Goal: Task Accomplishment & Management: Complete application form

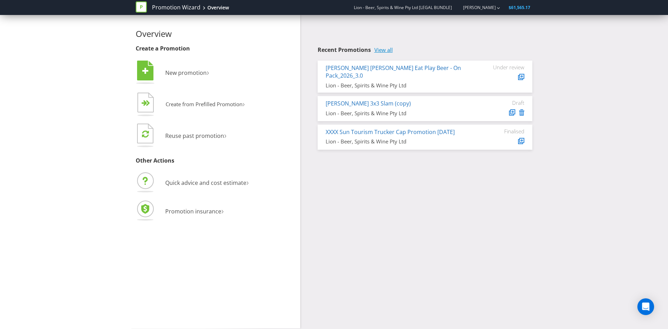
click at [384, 52] on link "View all" at bounding box center [383, 50] width 18 height 6
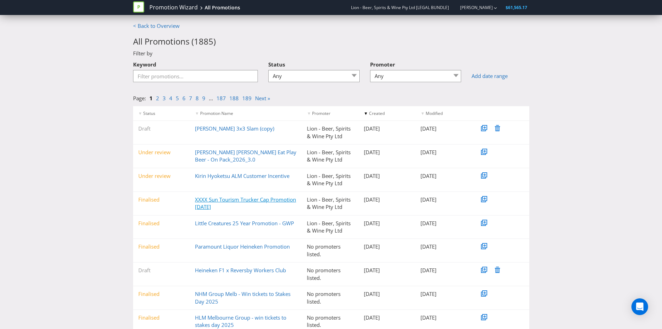
click at [231, 207] on link "XXXX Sun Tourism Trucker Cap Promotion [DATE]" at bounding box center [245, 203] width 101 height 14
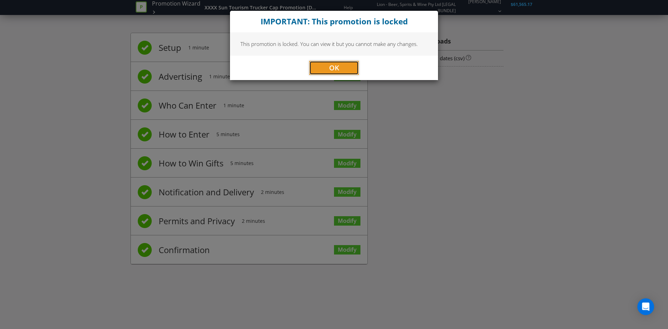
click at [319, 66] on button "OK" at bounding box center [333, 68] width 49 height 14
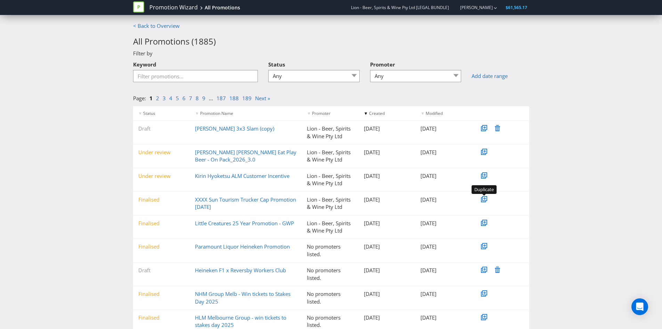
click at [485, 199] on icon at bounding box center [485, 198] width 2 height 2
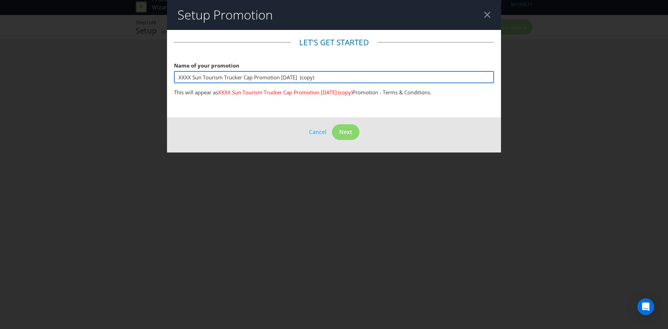
drag, startPoint x: 328, startPoint y: 76, endPoint x: 144, endPoint y: 85, distance: 184.2
click at [144, 85] on div "Setup Promotion Let's get started Name of your promotion XXXX Sun Tourism Truck…" at bounding box center [334, 164] width 668 height 329
click at [262, 76] on input "Four Pillars RTD GWP ROAR Kit" at bounding box center [334, 77] width 320 height 12
drag, startPoint x: 223, startPoint y: 77, endPoint x: 96, endPoint y: 81, distance: 127.3
click at [96, 81] on div "Setup Promotion Let's get started Name of your promotion Four Pillars RTD GWP R…" at bounding box center [334, 164] width 668 height 329
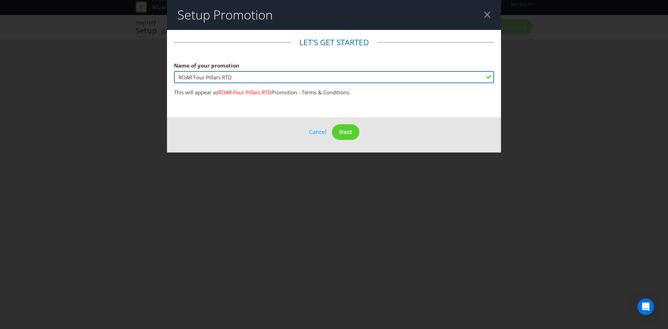
click at [239, 77] on input "ROAR Four Pillars RTD" at bounding box center [334, 77] width 320 height 12
type input "ROAR Four Pillars RTD Cap Promotion"
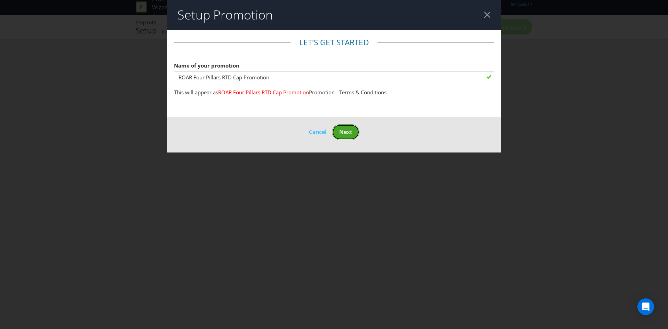
click at [355, 134] on button "Next" at bounding box center [345, 132] width 27 height 16
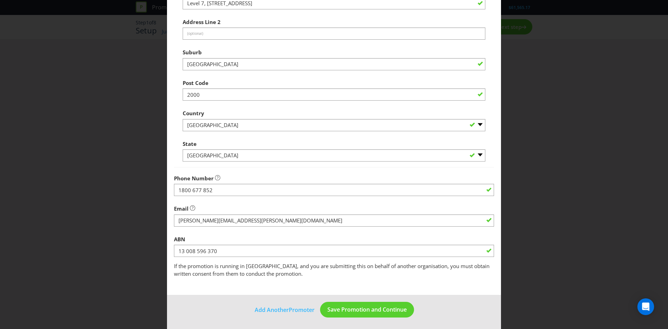
scroll to position [125, 0]
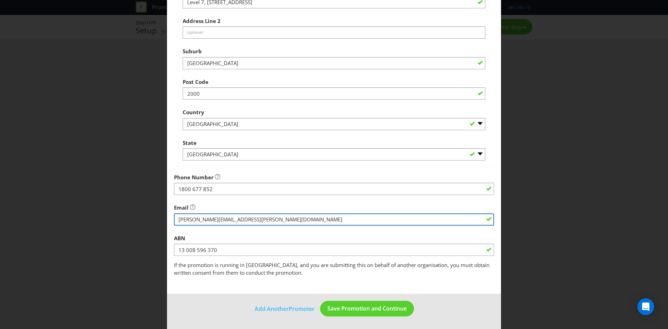
click at [242, 221] on input "string" at bounding box center [334, 219] width 320 height 12
drag, startPoint x: 260, startPoint y: 220, endPoint x: 19, endPoint y: 220, distance: 241.0
click at [19, 220] on div "Edit Promoter Promoter Information Company Name Lion - Beer, Spirits & Wine Pty…" at bounding box center [334, 164] width 668 height 329
type input "[PERSON_NAME][EMAIL_ADDRESS][PERSON_NAME][DOMAIN_NAME]"
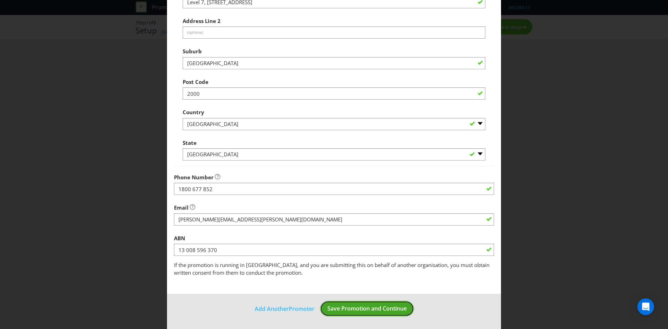
click at [353, 309] on span "Save Promotion and Continue" at bounding box center [366, 308] width 79 height 8
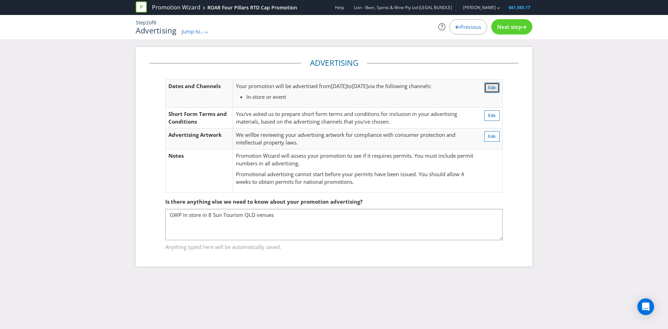
click at [494, 86] on span "Edit" at bounding box center [492, 87] width 8 height 6
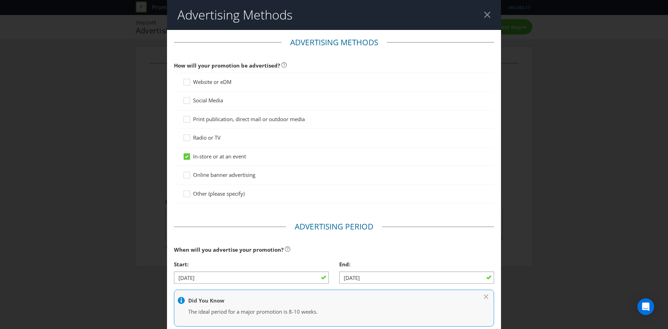
scroll to position [37, 0]
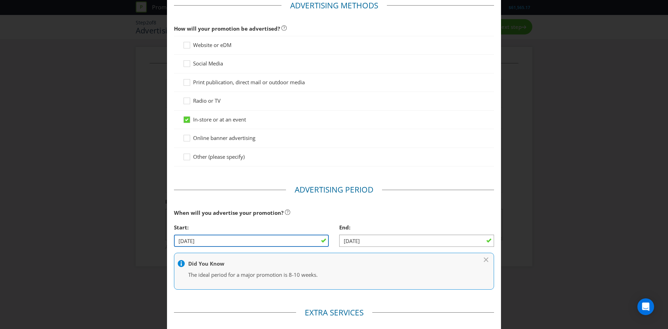
click at [275, 240] on input "[DATE]" at bounding box center [251, 240] width 155 height 12
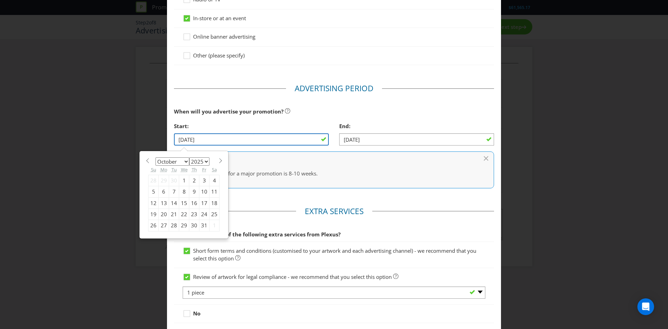
scroll to position [141, 0]
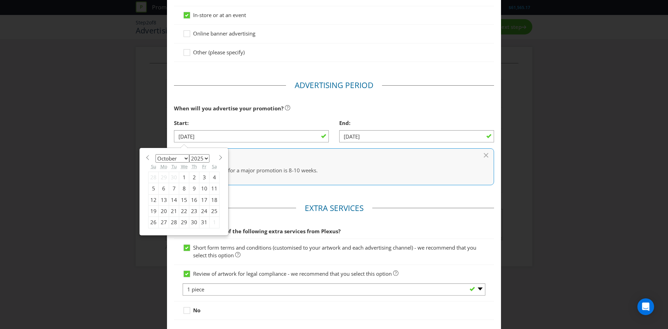
click at [182, 156] on select "January February March April May June July August September October November De…" at bounding box center [172, 158] width 34 height 8
select select "10"
click at [155, 154] on select "January February March April May June July August September October November De…" at bounding box center [172, 158] width 34 height 8
click at [164, 189] on div "3" at bounding box center [164, 188] width 10 height 11
type input "[DATE]"
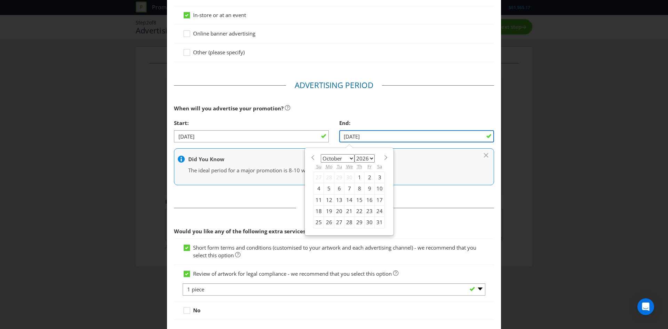
click at [372, 136] on input "[DATE]" at bounding box center [416, 136] width 155 height 12
click at [342, 158] on select "January February March April May June July August September October November De…" at bounding box center [338, 158] width 34 height 8
select select "10"
click at [321, 154] on select "January February March April May June July August September October November De…" at bounding box center [338, 158] width 34 height 8
click at [325, 177] on div "2" at bounding box center [329, 176] width 10 height 11
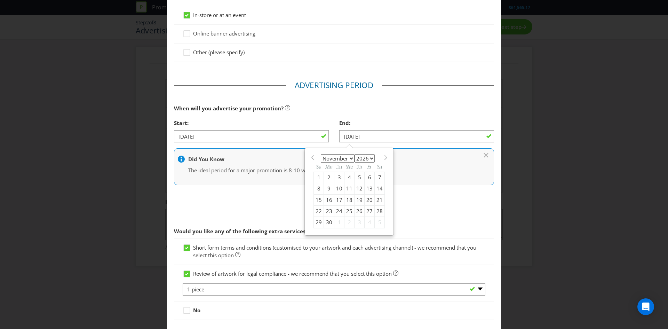
type input "[DATE]"
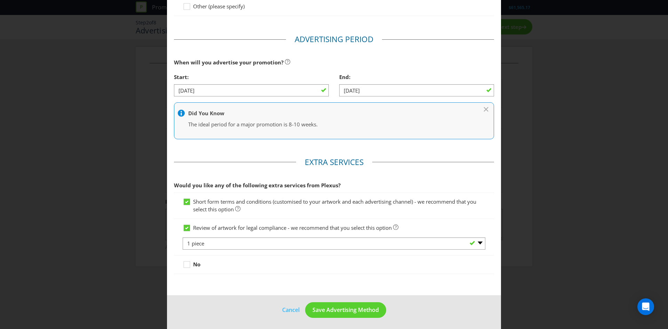
scroll to position [188, 0]
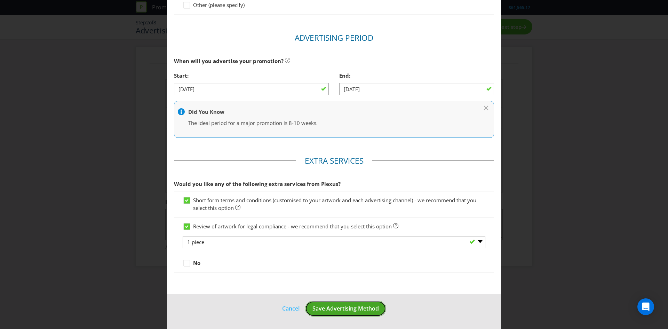
click at [349, 311] on span "Save Advertising Method" at bounding box center [345, 308] width 66 height 8
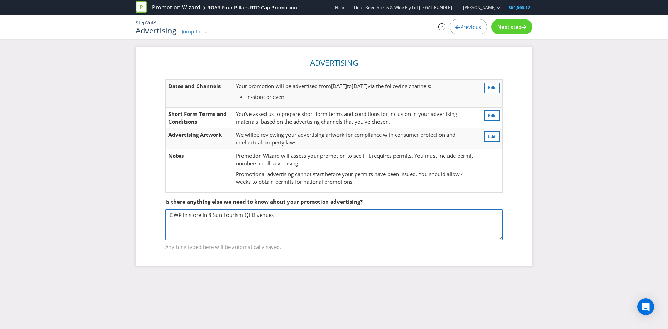
drag, startPoint x: 285, startPoint y: 212, endPoint x: 203, endPoint y: 216, distance: 82.2
click at [203, 216] on textarea "GWP in store in 8 Sun Tourism QLD venues" at bounding box center [333, 224] width 337 height 31
click at [214, 213] on textarea "GWP in store in 8 Sun Tourism QLD venues" at bounding box center [333, 224] width 337 height 31
type textarea "GWP in store - national campaign."
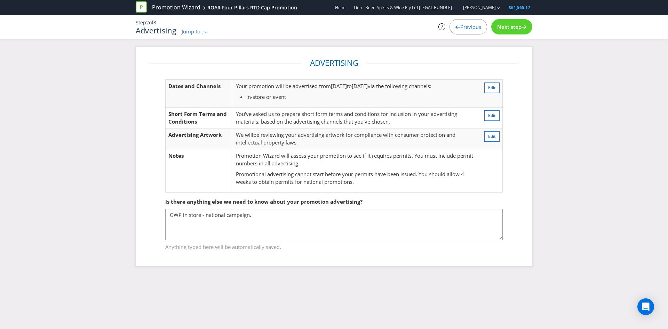
click at [503, 32] on div "Next step" at bounding box center [511, 26] width 41 height 15
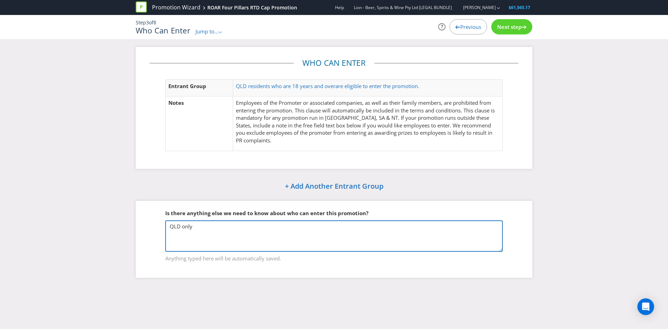
drag, startPoint x: 203, startPoint y: 225, endPoint x: 139, endPoint y: 224, distance: 64.3
click at [139, 224] on div "Is there anything else we need to know about who can enter this promotion? QLD …" at bounding box center [334, 239] width 396 height 77
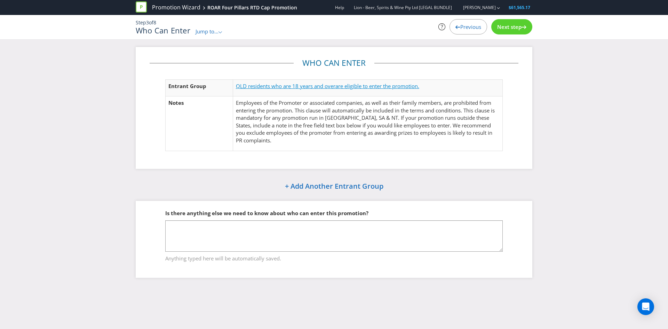
click at [322, 85] on span "QLD residents who are 18 years and over" at bounding box center [285, 85] width 99 height 7
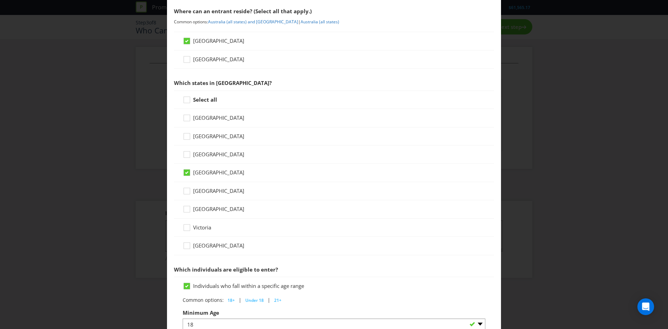
scroll to position [104, 0]
click at [185, 100] on icon at bounding box center [188, 101] width 10 height 10
click at [0, 0] on input "Select all" at bounding box center [0, 0] width 0 height 0
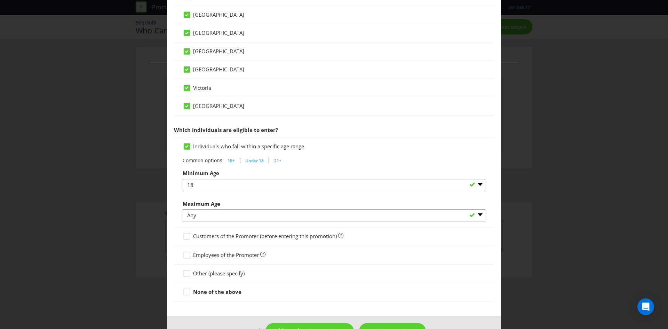
scroll to position [266, 0]
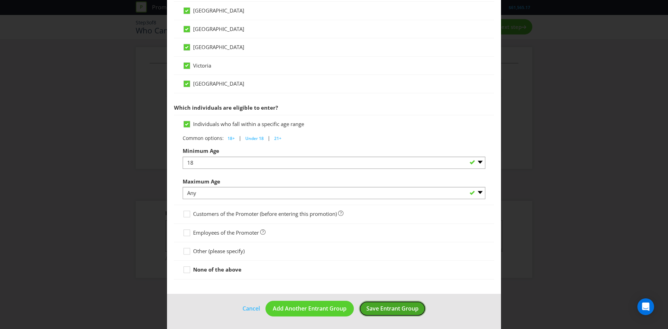
click at [385, 312] on span "Save Entrant Group" at bounding box center [392, 308] width 52 height 8
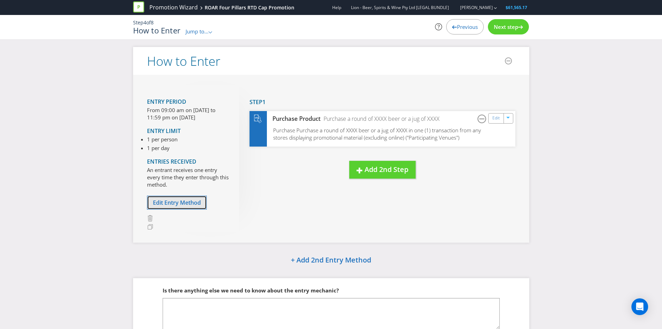
click at [183, 206] on button "Edit Entry Method" at bounding box center [177, 202] width 60 height 14
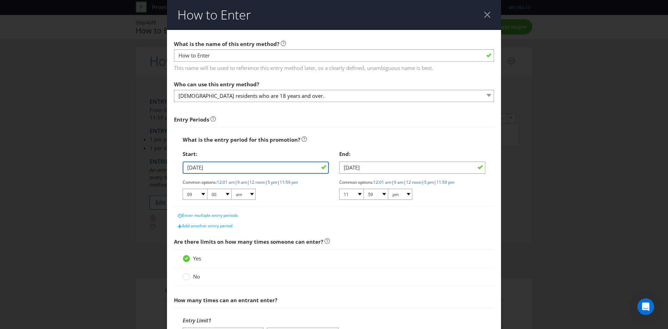
click at [212, 164] on input "[DATE]" at bounding box center [256, 167] width 146 height 12
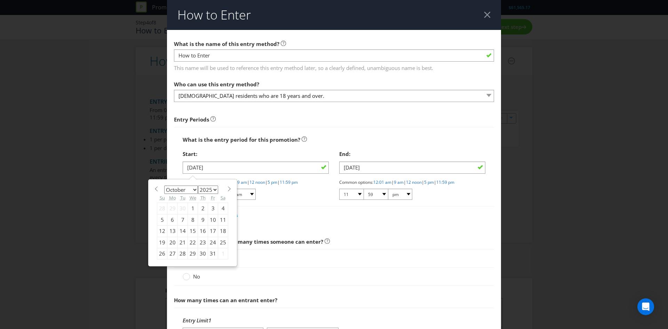
click at [188, 188] on select "January February March April May June July August September October November De…" at bounding box center [181, 189] width 34 height 8
select select "10"
click at [164, 185] on select "January February March April May June July August September October November De…" at bounding box center [181, 189] width 34 height 8
click at [171, 219] on div "3" at bounding box center [172, 219] width 10 height 11
type input "[DATE]"
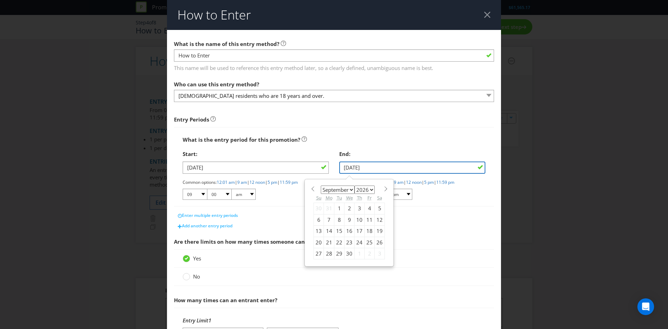
click at [389, 168] on input "[DATE]" at bounding box center [412, 167] width 146 height 12
click at [351, 188] on select "January February March April May June July August September October November De…" at bounding box center [338, 189] width 34 height 8
select select "10"
click at [321, 185] on select "January February March April May June July August September October November De…" at bounding box center [338, 189] width 34 height 8
click at [327, 207] on div "2" at bounding box center [329, 208] width 10 height 11
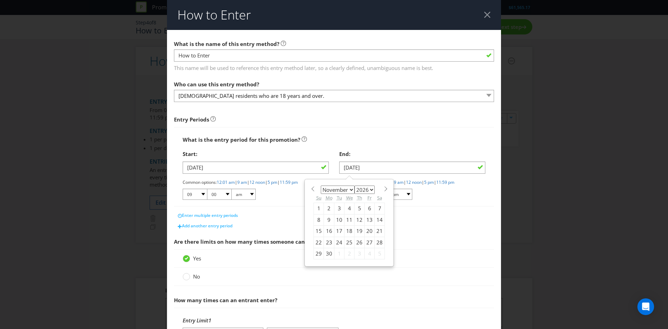
type input "[DATE]"
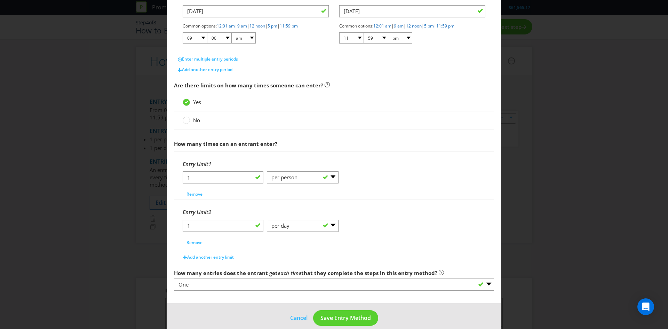
scroll to position [166, 0]
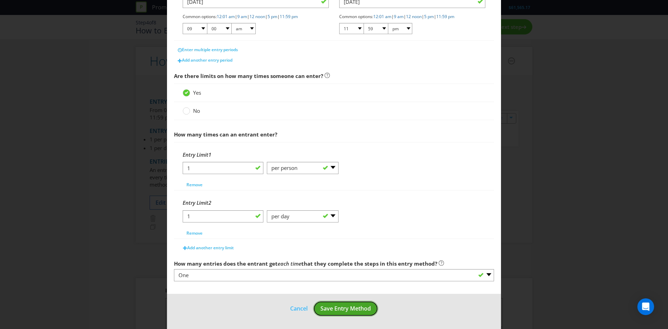
click at [355, 307] on span "Save Entry Method" at bounding box center [345, 308] width 50 height 8
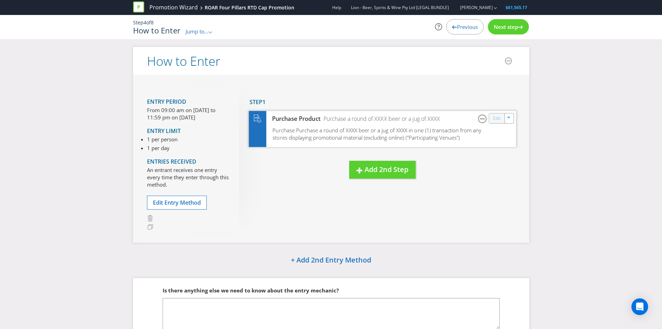
click at [496, 120] on link "Edit" at bounding box center [496, 118] width 7 height 8
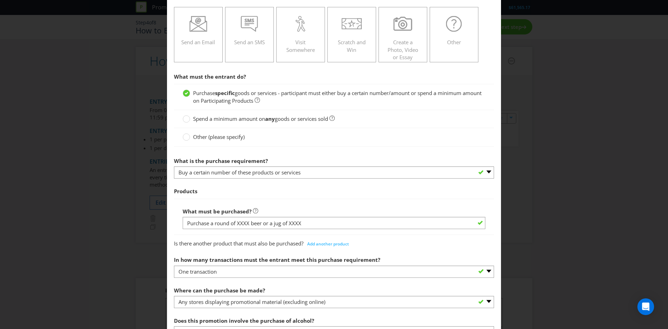
scroll to position [139, 0]
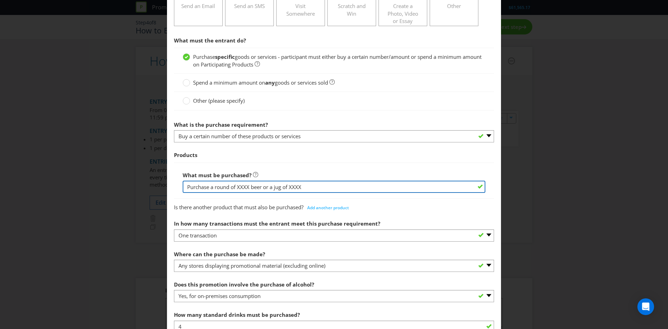
click at [314, 184] on input "Purchase a round of XXXX beer or a jug of XXXX" at bounding box center [334, 186] width 303 height 12
drag, startPoint x: 323, startPoint y: 186, endPoint x: 169, endPoint y: 195, distance: 154.7
click at [169, 195] on main "To enter the entrant must... Make a Purchase Connect on Social Media Go Online …" at bounding box center [334, 304] width 334 height 827
paste input "ny 4-pack of Four Pillars RTDs to receive a premium Four Pillars Gin in a Tin c…"
click at [339, 187] on input "Purchase any 4-pack of Four Pillars RTDs to receive a premium Four Pillars Gin …" at bounding box center [334, 186] width 303 height 12
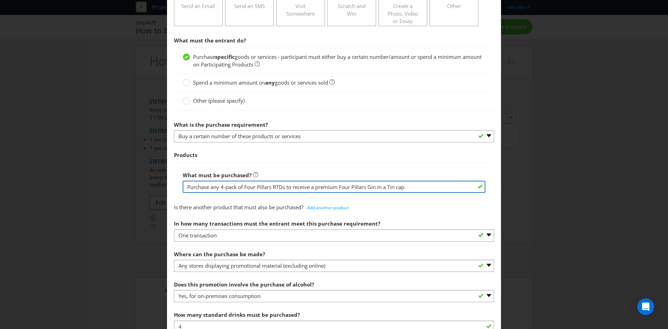
click at [365, 186] on input "Purchase any 4-pack of Four Pillars RTDs to receive a premium Four Pillars Gin …" at bounding box center [334, 186] width 303 height 12
click at [395, 187] on input "Purchase any 4-pack of Four Pillars RTDs to receive a premium Four Pillars "Gin…" at bounding box center [334, 186] width 303 height 12
type input "Purchase any 4-pack of Four Pillars RTDs to receive a premium Four Pillars "Gin…"
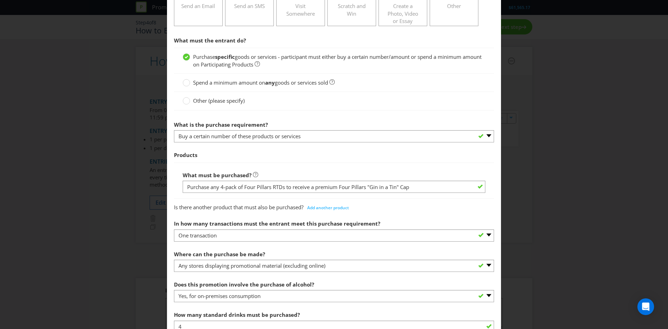
click at [425, 211] on div "Is there another product that must also be purchased? Add another product" at bounding box center [334, 206] width 320 height 14
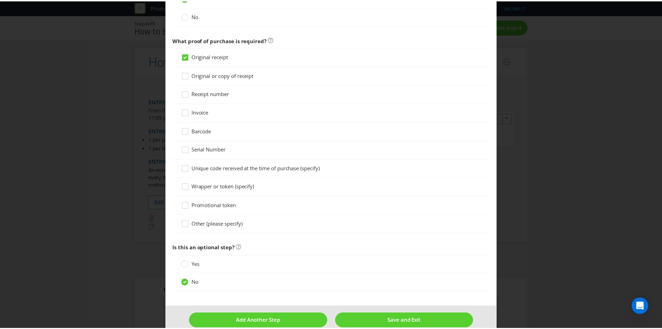
scroll to position [563, 0]
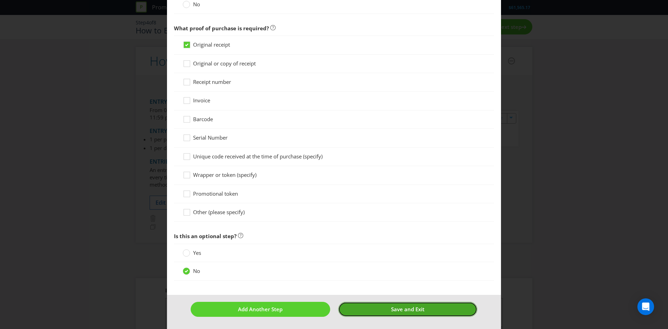
click at [403, 310] on span "Save and Exit" at bounding box center [407, 308] width 33 height 7
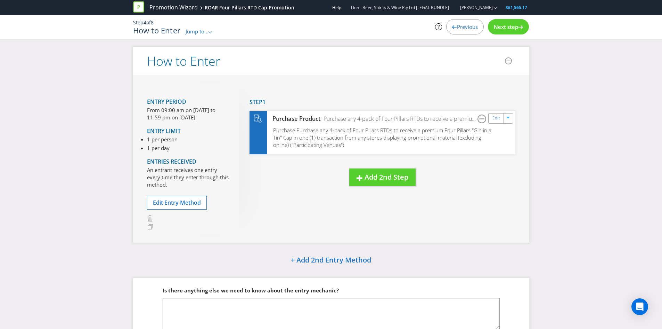
scroll to position [45, 0]
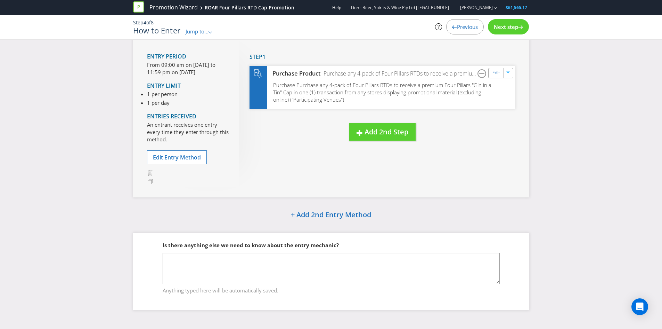
click at [513, 30] on div "Next step" at bounding box center [508, 26] width 41 height 15
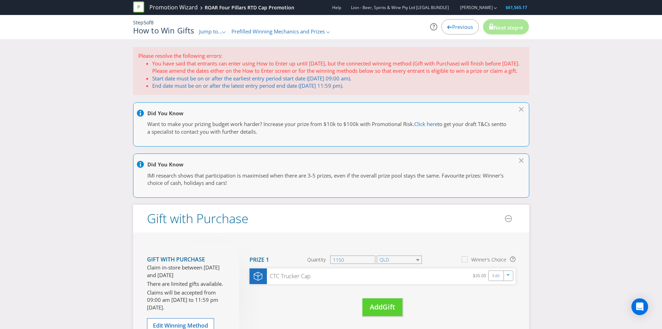
click at [454, 24] on span "Previous" at bounding box center [462, 26] width 21 height 7
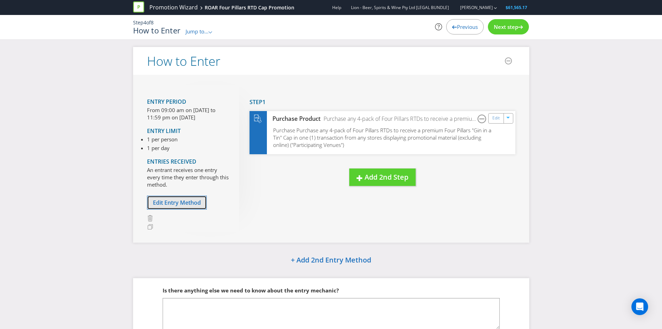
click at [195, 201] on span "Edit Entry Method" at bounding box center [177, 203] width 48 height 8
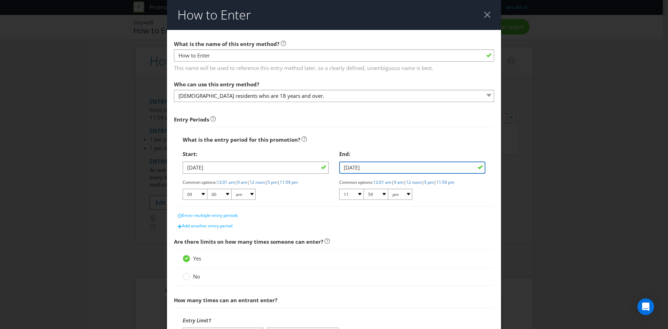
click at [376, 167] on input "[DATE]" at bounding box center [412, 167] width 146 height 12
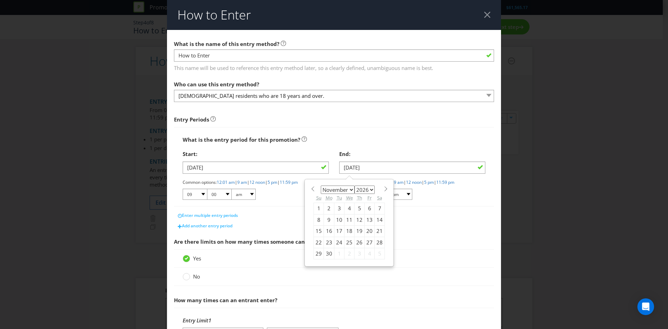
click at [336, 209] on div "3" at bounding box center [339, 208] width 10 height 11
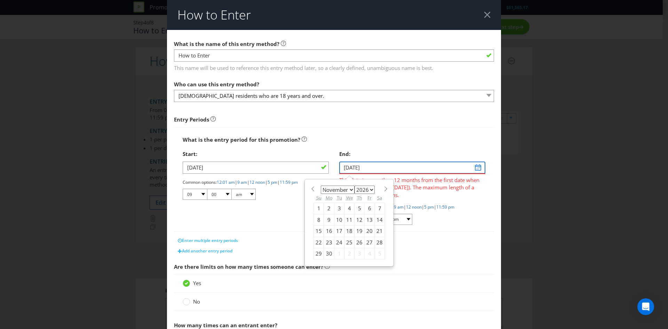
click at [472, 168] on input "[DATE]" at bounding box center [412, 167] width 146 height 12
click at [327, 207] on div "2" at bounding box center [329, 208] width 10 height 11
type input "[DATE]"
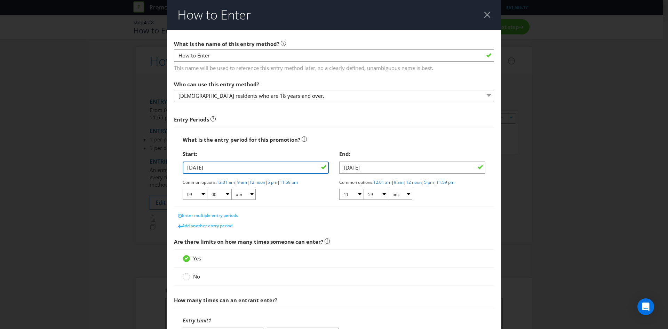
click at [279, 169] on input "[DATE]" at bounding box center [256, 167] width 146 height 12
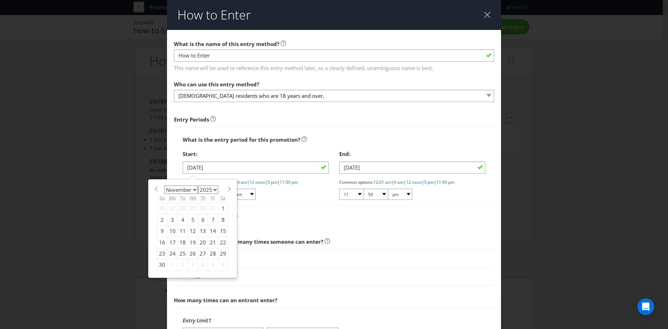
click at [303, 214] on div "Enter multiple entry periods" at bounding box center [334, 215] width 320 height 10
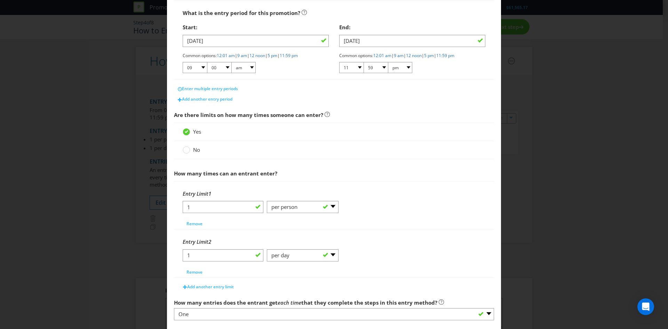
scroll to position [166, 0]
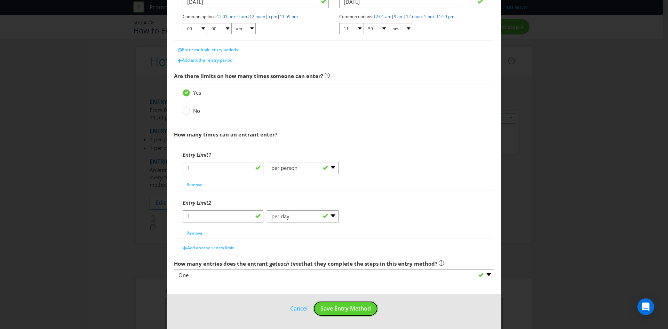
click at [346, 308] on span "Save Entry Method" at bounding box center [345, 308] width 50 height 8
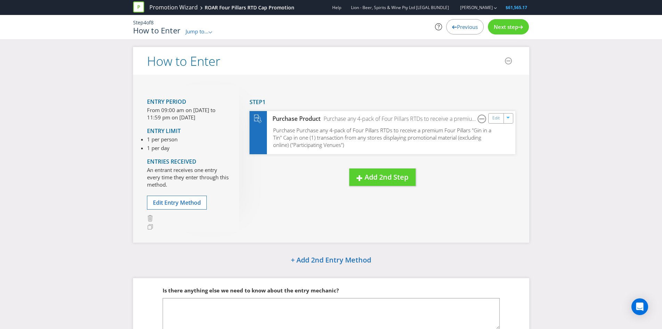
click at [508, 25] on span "Next step" at bounding box center [506, 26] width 24 height 7
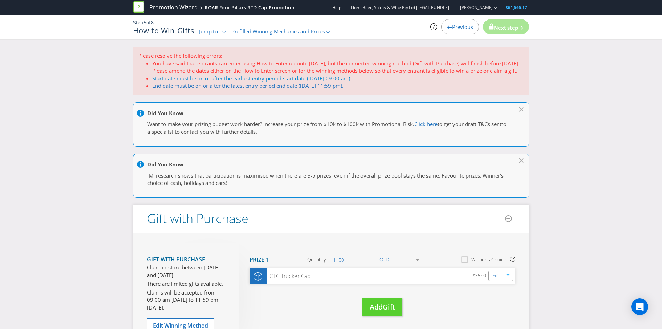
click at [223, 82] on link "Start date must be on or after the earliest entry period start date ([DATE] 09:…" at bounding box center [251, 78] width 199 height 7
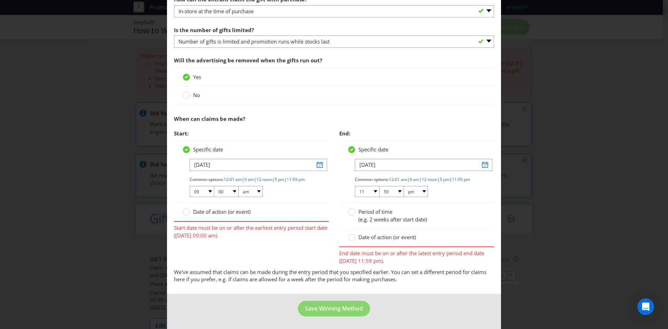
scroll to position [245, 0]
click at [482, 159] on input "[DATE]" at bounding box center [423, 165] width 137 height 12
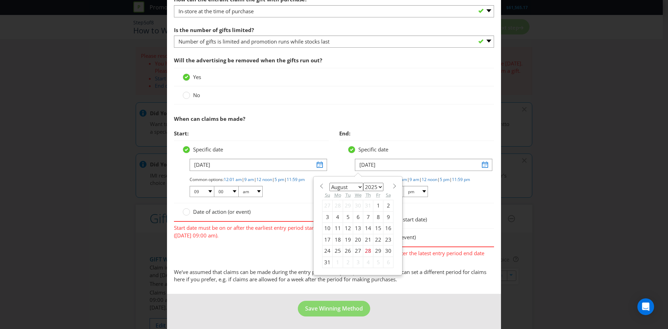
click at [348, 183] on select "January February March April May June July August September October November De…" at bounding box center [346, 187] width 34 height 8
select select "10"
click at [329, 183] on select "January February March April May June July August September October November De…" at bounding box center [346, 187] width 34 height 8
click at [373, 183] on select "2025 2026 2027 2028 2029 2030 2031 2032 2033 2034 2035" at bounding box center [373, 187] width 20 height 8
select select "2026"
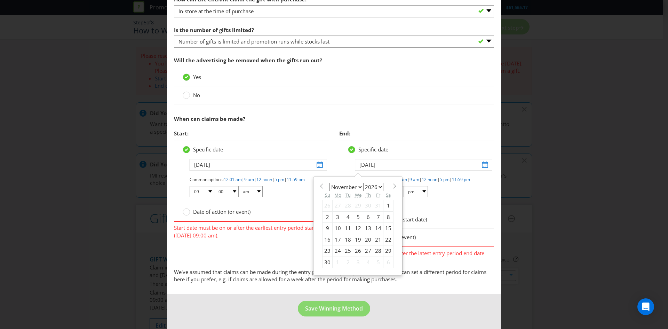
click at [363, 183] on select "2025 2026 2027 2028 2029 2030 2031 2032 2033 2034 2035" at bounding box center [373, 187] width 20 height 8
click at [336, 200] on div "2" at bounding box center [337, 205] width 10 height 11
type input "[DATE]"
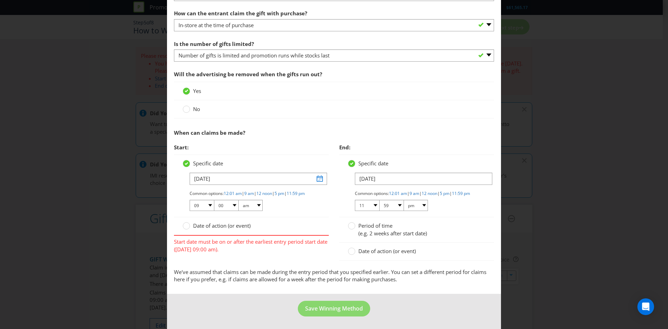
scroll to position [231, 0]
click at [316, 174] on input "[DATE]" at bounding box center [258, 178] width 137 height 12
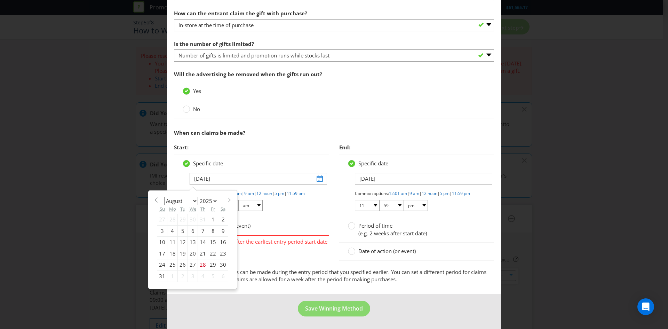
click at [181, 196] on select "January February March April May June July August September October November De…" at bounding box center [181, 200] width 34 height 8
select select "10"
click at [164, 196] on select "January February March April May June July August September October November De…" at bounding box center [181, 200] width 34 height 8
click at [172, 225] on div "3" at bounding box center [172, 230] width 10 height 11
type input "[DATE]"
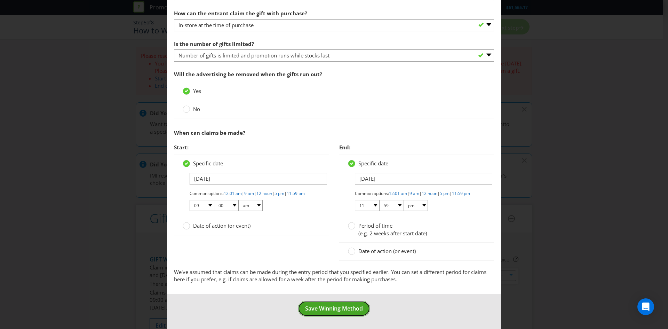
click at [326, 312] on span "Save Winning Method" at bounding box center [334, 308] width 58 height 8
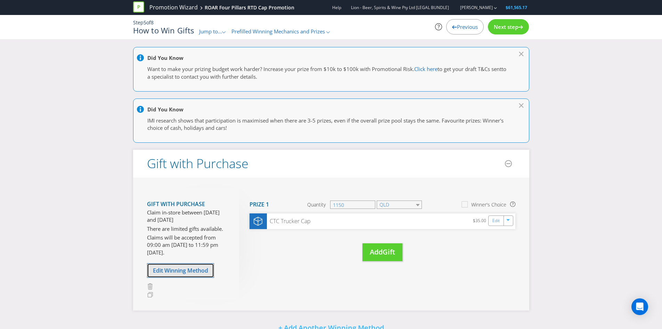
click at [195, 271] on span "Edit Winning Method" at bounding box center [180, 270] width 55 height 8
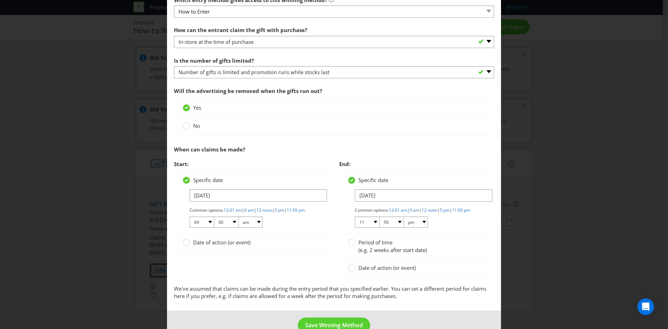
scroll to position [231, 0]
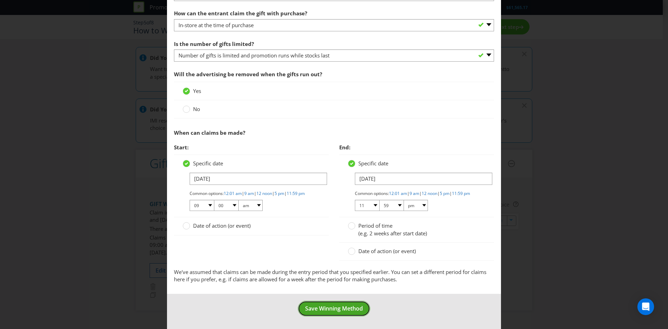
click at [330, 311] on span "Save Winning Method" at bounding box center [334, 308] width 58 height 8
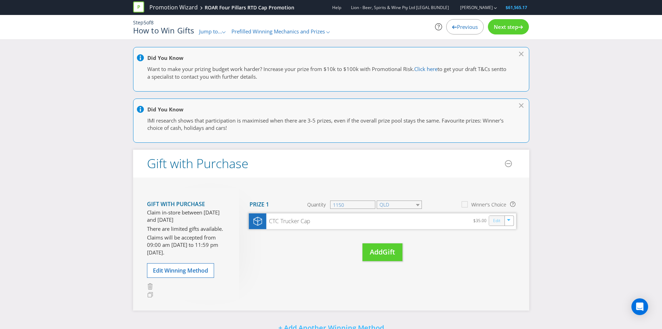
click at [494, 220] on link "Edit" at bounding box center [496, 221] width 7 height 8
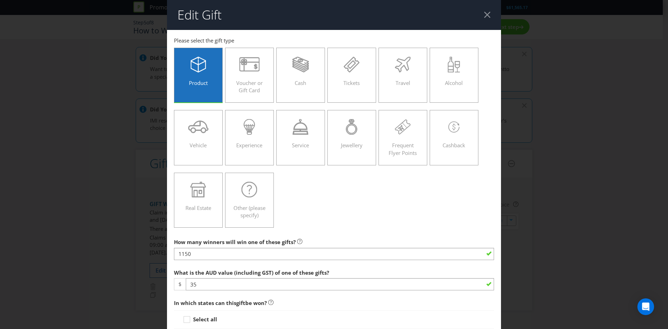
scroll to position [70, 0]
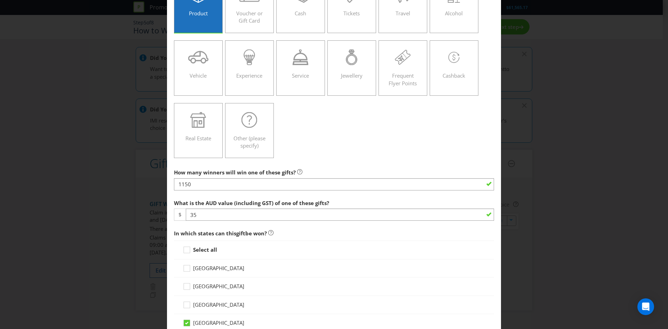
click at [305, 246] on div "Select all" at bounding box center [334, 249] width 303 height 7
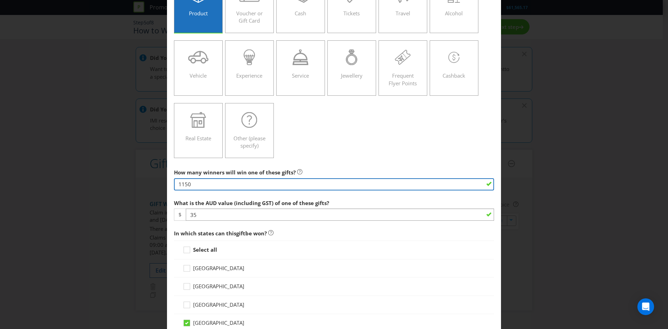
drag, startPoint x: 203, startPoint y: 184, endPoint x: 137, endPoint y: 186, distance: 65.4
click at [137, 186] on div "Edit Gift [GEOGRAPHIC_DATA] [GEOGRAPHIC_DATA] [GEOGRAPHIC_DATA] [GEOGRAPHIC_DAT…" at bounding box center [334, 164] width 668 height 329
type input "7500"
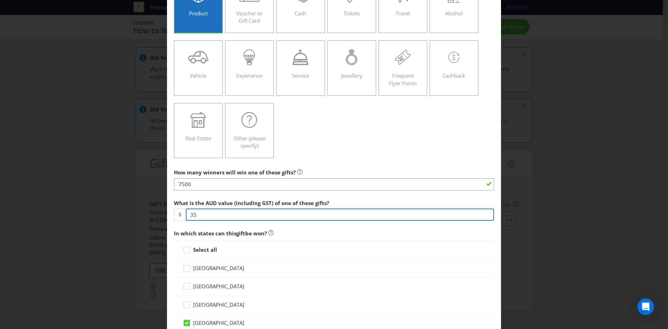
click at [201, 214] on input "35" at bounding box center [340, 214] width 308 height 12
type input "3"
type input "20"
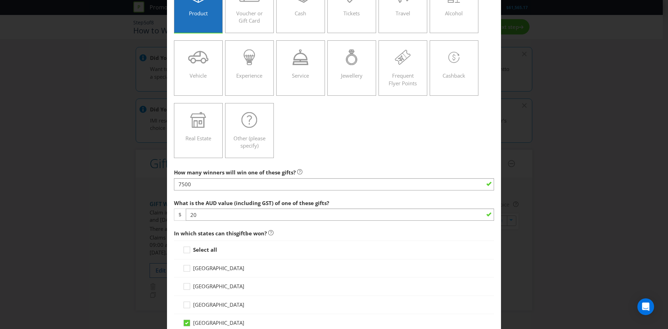
click at [297, 252] on div "Select all" at bounding box center [334, 249] width 303 height 7
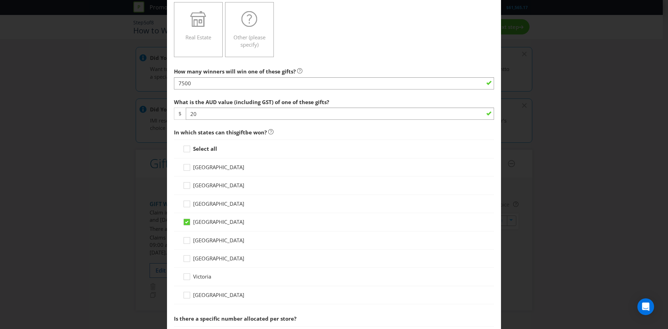
scroll to position [174, 0]
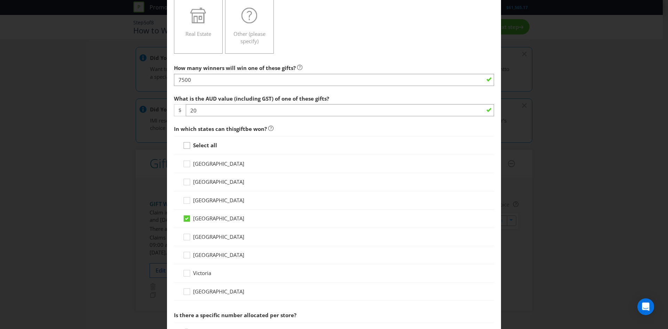
click at [185, 144] on div at bounding box center [186, 142] width 3 height 3
click at [0, 0] on input "Select all" at bounding box center [0, 0] width 0 height 0
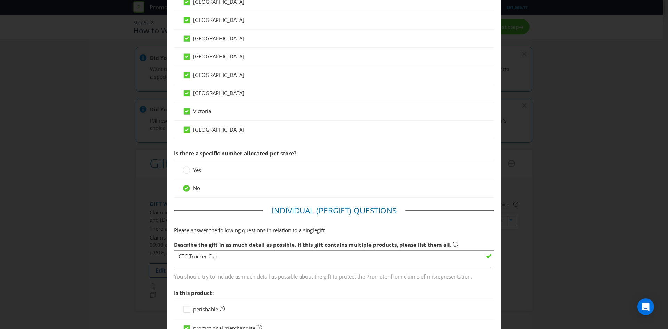
scroll to position [348, 0]
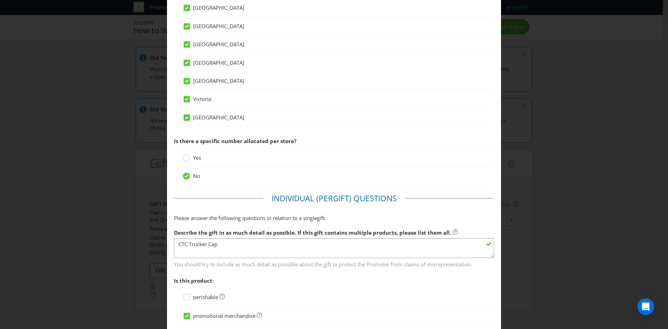
click at [184, 158] on circle at bounding box center [186, 157] width 7 height 7
click at [0, 0] on input "Yes" at bounding box center [0, 0] width 0 height 0
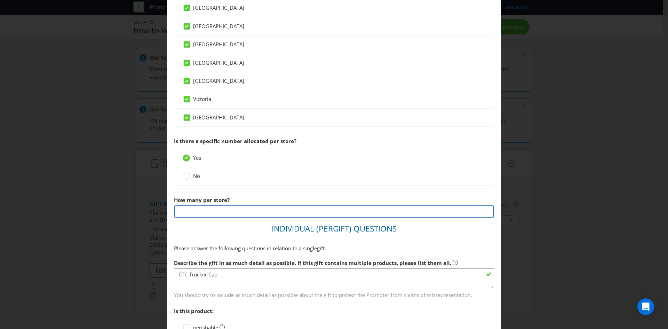
click at [228, 210] on input "number" at bounding box center [334, 211] width 320 height 12
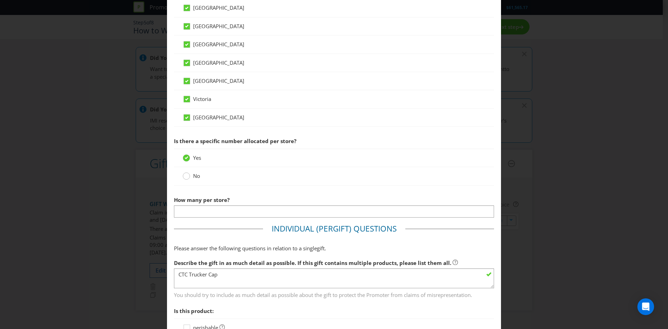
click at [188, 177] on circle at bounding box center [186, 175] width 7 height 7
click at [0, 0] on input "No" at bounding box center [0, 0] width 0 height 0
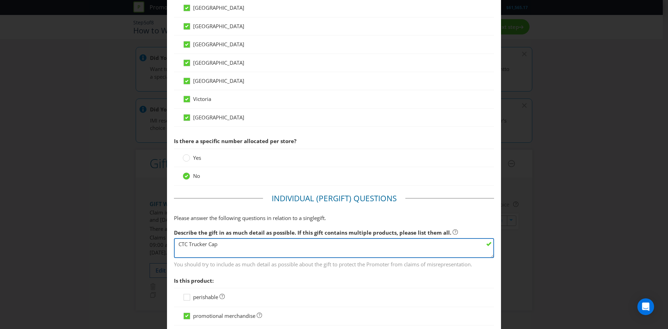
drag, startPoint x: 221, startPoint y: 244, endPoint x: 114, endPoint y: 243, distance: 107.1
click at [114, 243] on div "Edit Gift [GEOGRAPHIC_DATA] [GEOGRAPHIC_DATA] [GEOGRAPHIC_DATA] [GEOGRAPHIC_DAT…" at bounding box center [334, 164] width 668 height 329
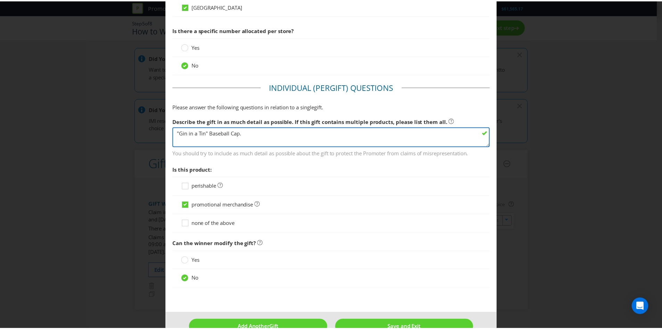
scroll to position [477, 0]
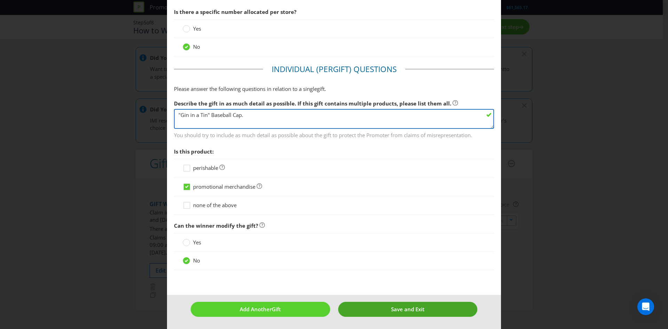
type textarea ""Gin in a Tin" Baseball Cap."
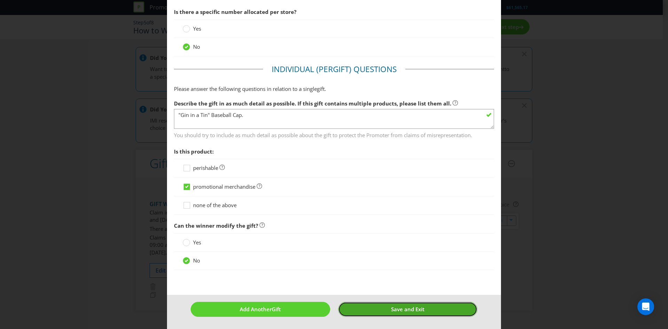
click at [433, 305] on button "Save and Exit" at bounding box center [407, 308] width 139 height 15
type input "7500"
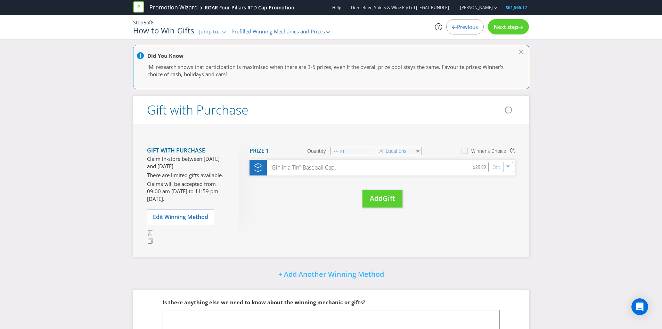
scroll to position [102, 0]
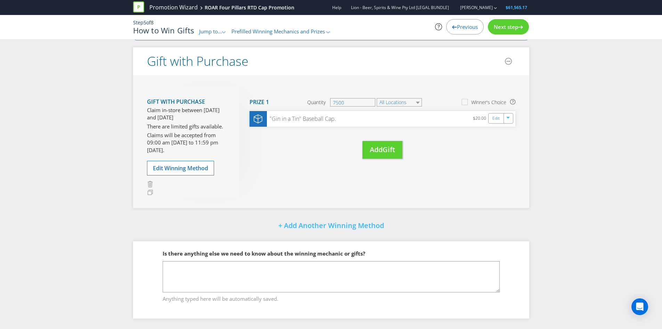
click at [512, 21] on div "Next step" at bounding box center [508, 26] width 41 height 15
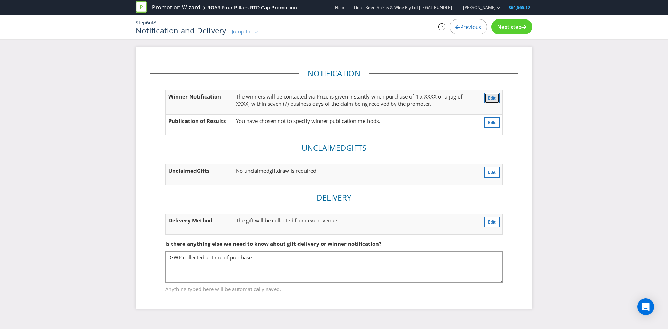
click at [496, 97] on button "Edit" at bounding box center [491, 98] width 15 height 10
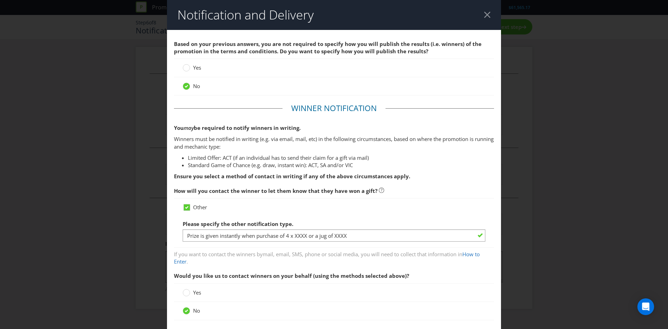
scroll to position [103, 0]
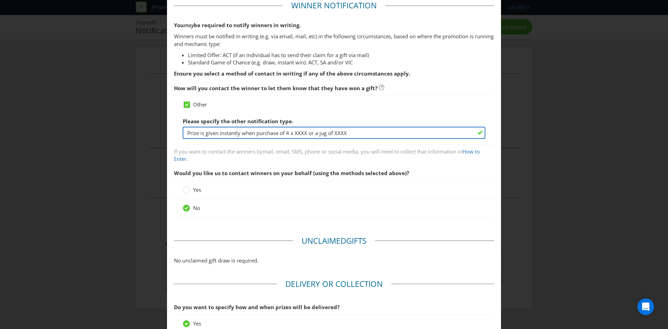
click at [293, 131] on input "Prize is given instantly when purchase of 4 x XXXX or a jug of XXXX" at bounding box center [334, 133] width 303 height 12
click at [256, 131] on input "Prize is given instantly when purchase of 4 x XXXX or a jug of XXXX" at bounding box center [334, 133] width 303 height 12
drag, startPoint x: 284, startPoint y: 133, endPoint x: 378, endPoint y: 135, distance: 93.6
click at [378, 135] on input "Prize is given instantly when purchase of 4 x XXXX or a jug of XXXX" at bounding box center [334, 133] width 303 height 12
paste input "Purchase any 4-pack of Four Pillars RTDs"
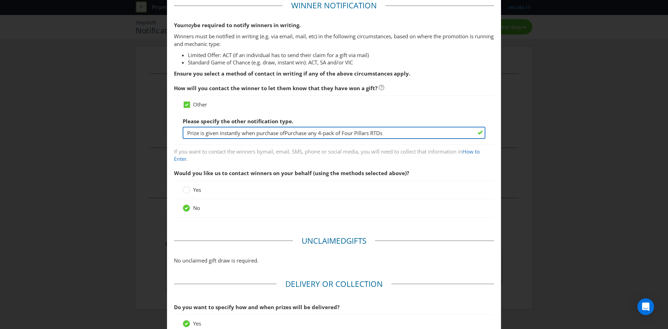
drag, startPoint x: 282, startPoint y: 133, endPoint x: 307, endPoint y: 132, distance: 25.0
click at [307, 132] on input "Prize is given instantly when purchase ofPurchase any 4-pack of Four Pillars RT…" at bounding box center [334, 133] width 303 height 12
click at [373, 134] on input "Prize is given instantly when purchase of any 4-pack of Four Pillars RTDs" at bounding box center [334, 133] width 303 height 12
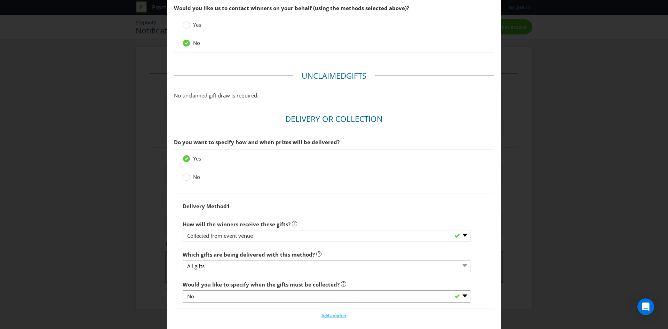
scroll to position [276, 0]
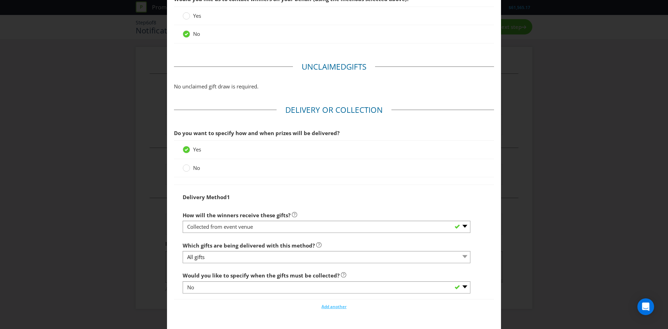
type input "Prize is given instantly when purchase of any 4-pack of Four Pillars RTDs."
click at [190, 172] on div "No" at bounding box center [334, 168] width 320 height 18
click at [188, 167] on label "No" at bounding box center [192, 167] width 19 height 7
click at [0, 0] on input "No" at bounding box center [0, 0] width 0 height 0
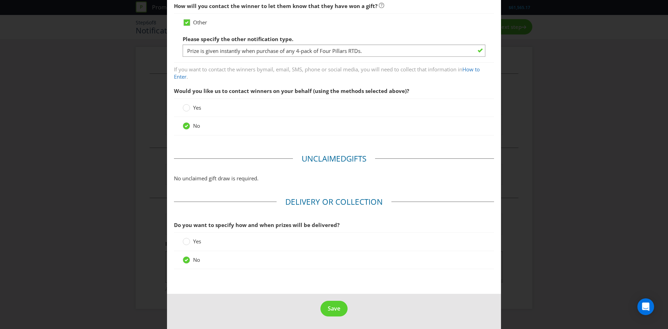
scroll to position [185, 0]
click at [193, 242] on span "Yes" at bounding box center [197, 240] width 8 height 7
click at [0, 0] on input "Yes" at bounding box center [0, 0] width 0 height 0
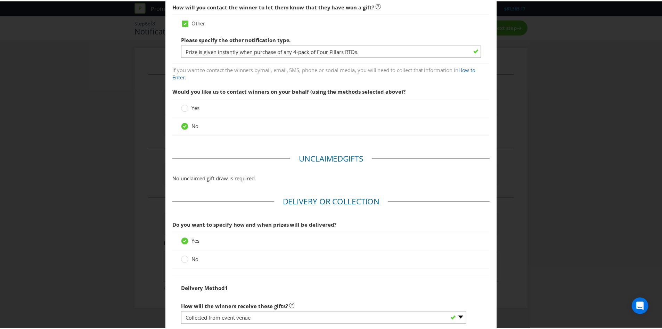
scroll to position [315, 0]
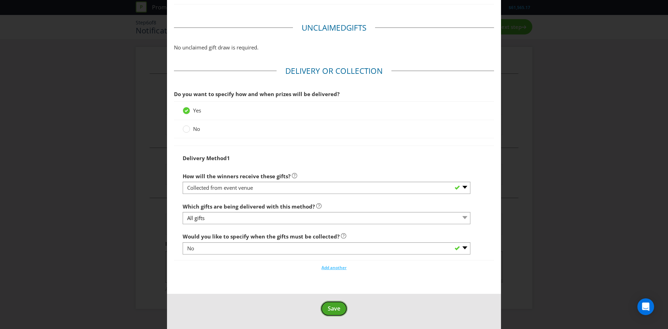
click at [330, 309] on span "Save" at bounding box center [334, 308] width 13 height 8
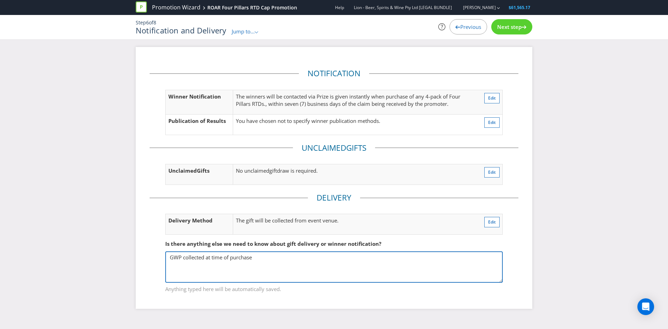
click at [265, 261] on textarea "GWP collected at time of purchase" at bounding box center [333, 266] width 337 height 31
type textarea "GWP collected at time of purchase."
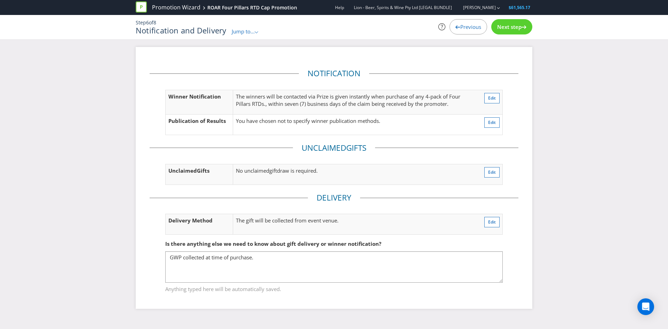
click at [509, 24] on span "Next step" at bounding box center [509, 26] width 24 height 7
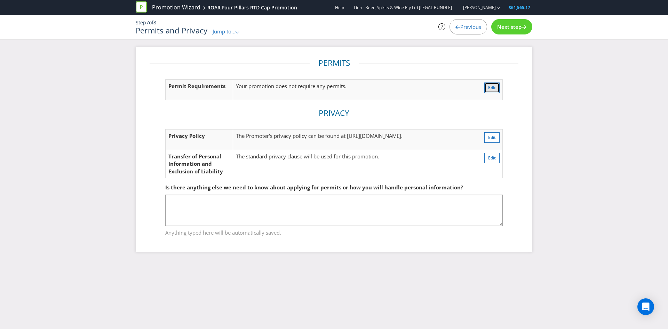
click at [489, 92] on button "Edit" at bounding box center [491, 87] width 15 height 10
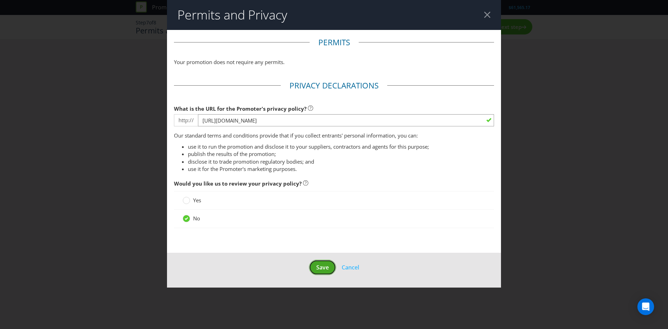
click at [323, 267] on span "Save" at bounding box center [322, 267] width 13 height 8
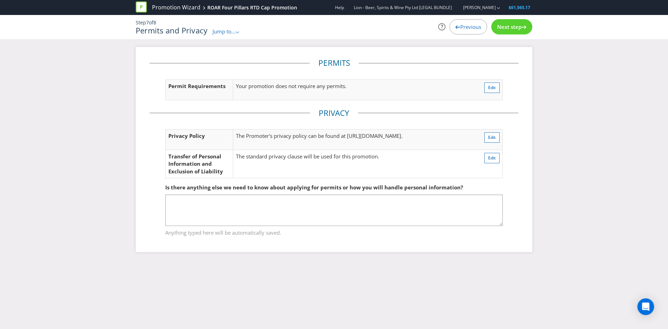
click at [506, 28] on span "Next step" at bounding box center [509, 26] width 24 height 7
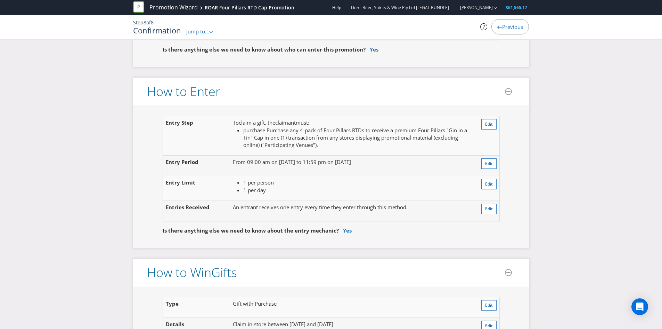
scroll to position [556, 0]
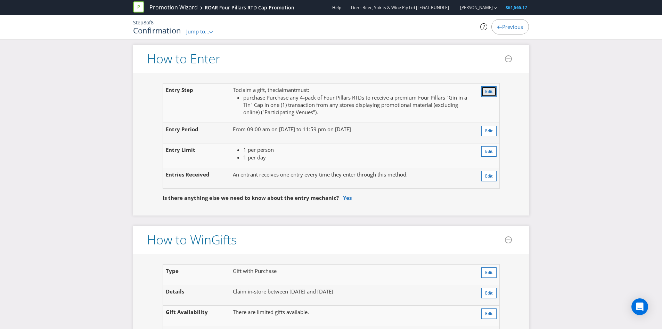
click at [489, 88] on button "Edit" at bounding box center [489, 91] width 15 height 10
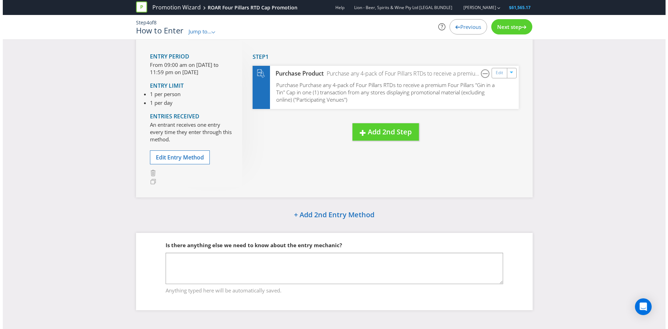
scroll to position [45, 0]
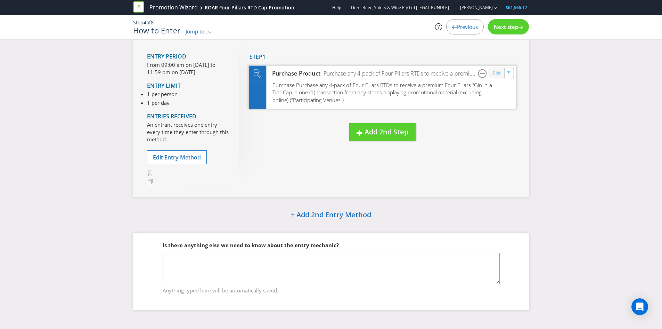
click at [500, 75] on link "Edit" at bounding box center [496, 73] width 7 height 8
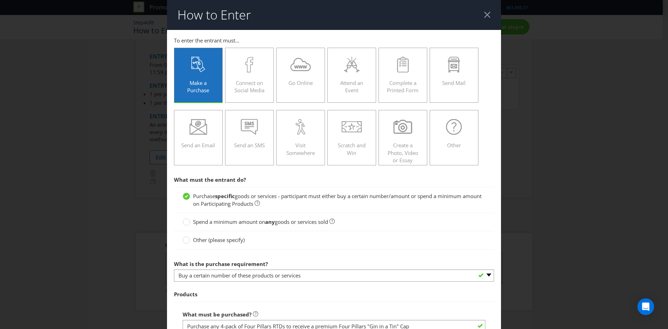
click at [484, 14] on div at bounding box center [487, 14] width 7 height 7
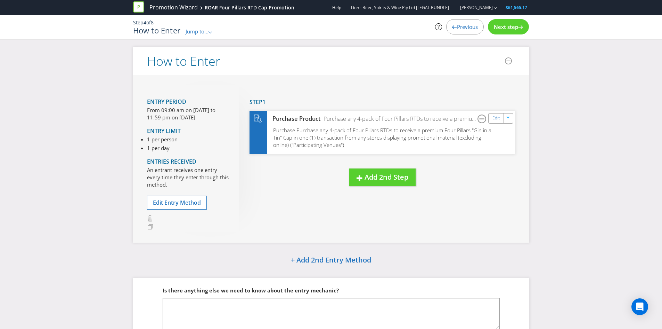
click at [190, 30] on span "Jump to..." at bounding box center [197, 31] width 23 height 7
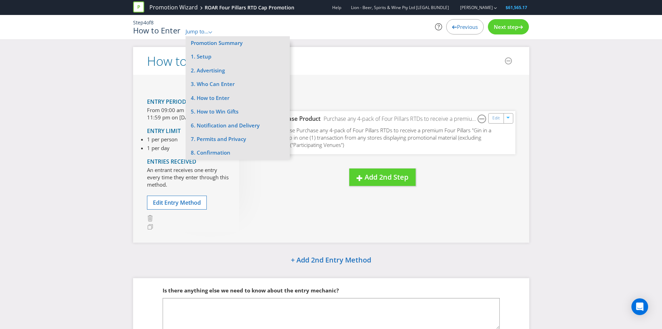
click at [516, 33] on div "Next step" at bounding box center [508, 26] width 41 height 15
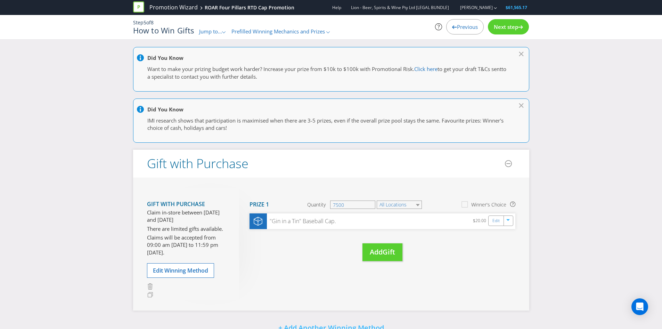
click at [516, 30] on span "Next step" at bounding box center [506, 26] width 24 height 7
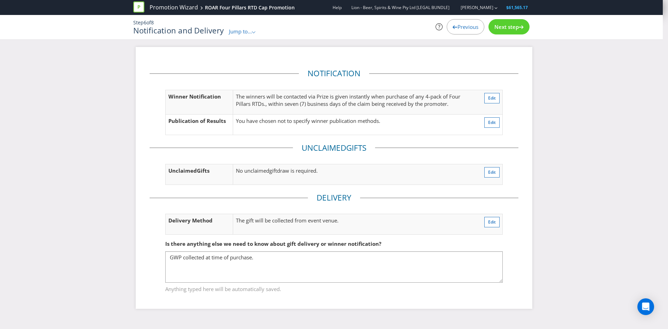
click at [516, 30] on span "Next step" at bounding box center [506, 26] width 24 height 7
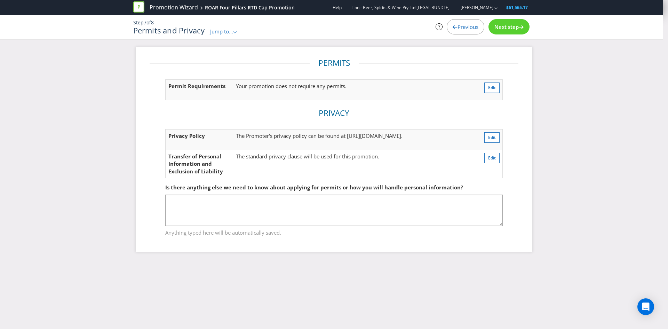
click at [516, 30] on span "Next step" at bounding box center [506, 26] width 24 height 7
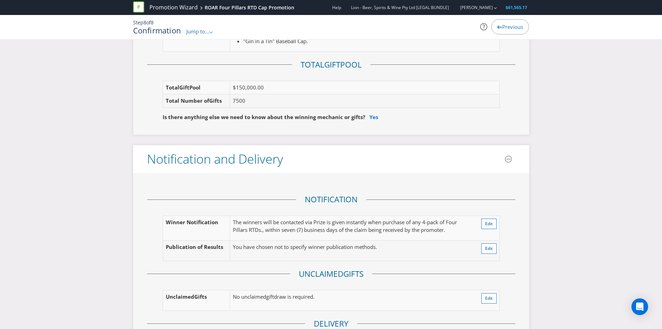
scroll to position [800, 0]
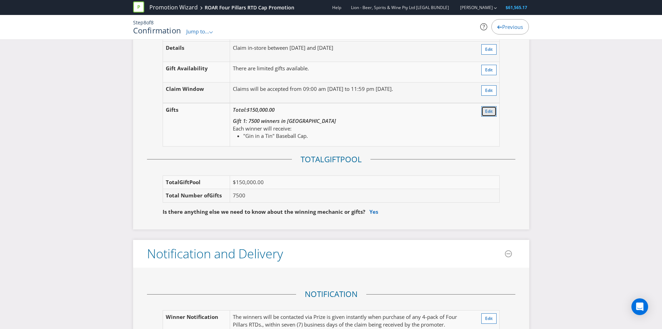
click at [493, 114] on button "Edit" at bounding box center [489, 111] width 15 height 10
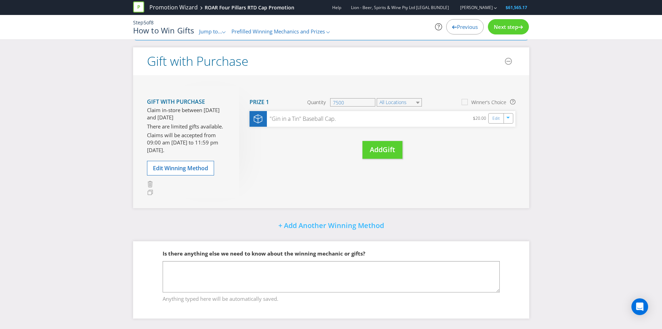
scroll to position [102, 0]
click at [461, 26] on span "Previous" at bounding box center [467, 26] width 21 height 7
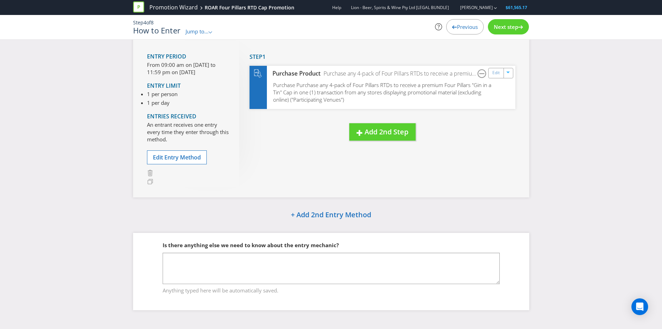
click at [201, 32] on span "Jump to..." at bounding box center [197, 31] width 23 height 7
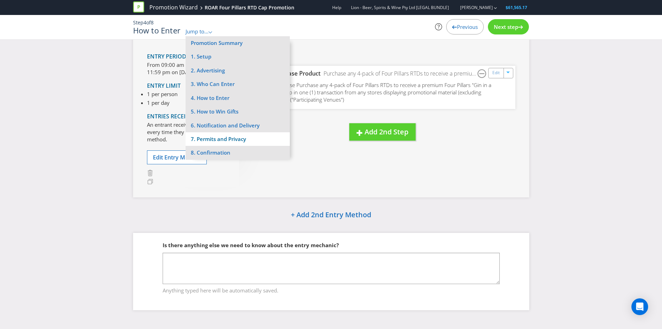
click at [239, 138] on li "7. Permits and Privacy" at bounding box center [238, 139] width 104 height 14
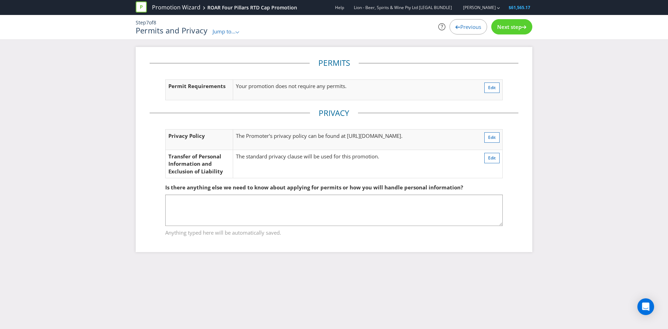
click at [223, 34] on span "Jump to..." at bounding box center [223, 31] width 23 height 7
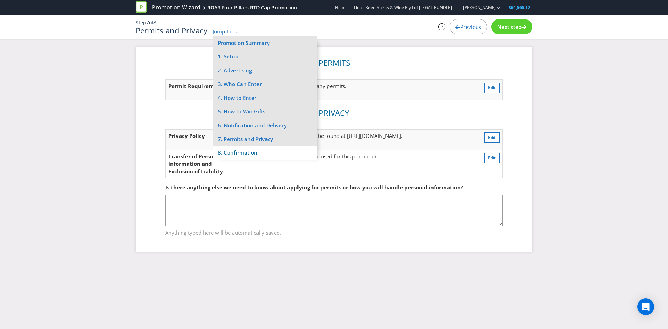
click at [247, 150] on li "8. Confirmation" at bounding box center [264, 153] width 104 height 14
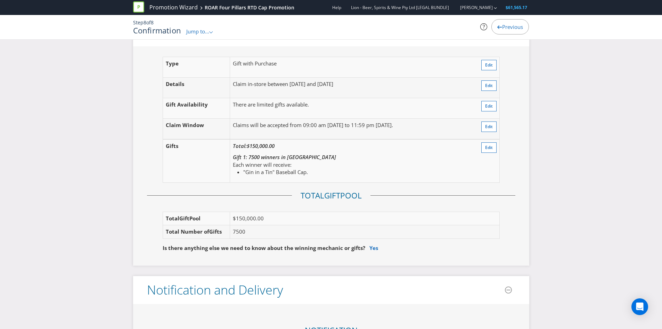
scroll to position [765, 0]
click at [203, 33] on span "Jump to..." at bounding box center [197, 31] width 23 height 7
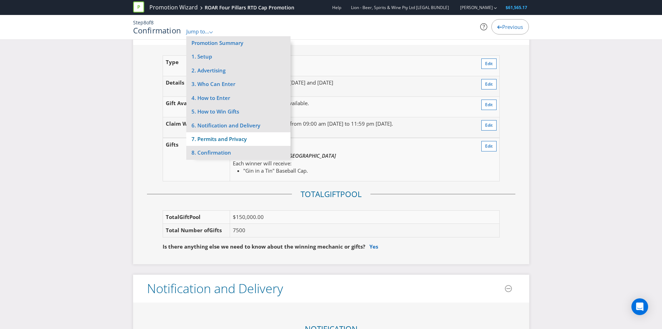
click at [221, 139] on li "7. Permits and Privacy" at bounding box center [238, 139] width 104 height 14
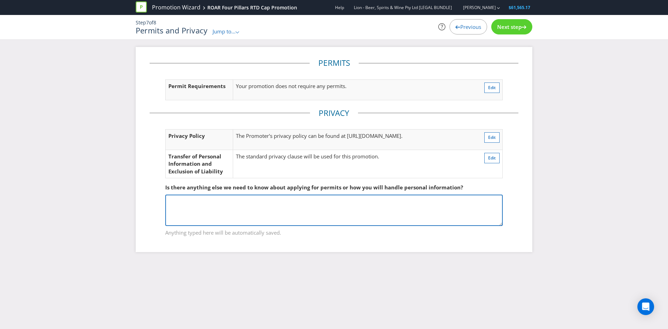
click at [251, 209] on textarea at bounding box center [333, 209] width 337 height 31
type textarea "8 kits for SA 5 kits for ACT"
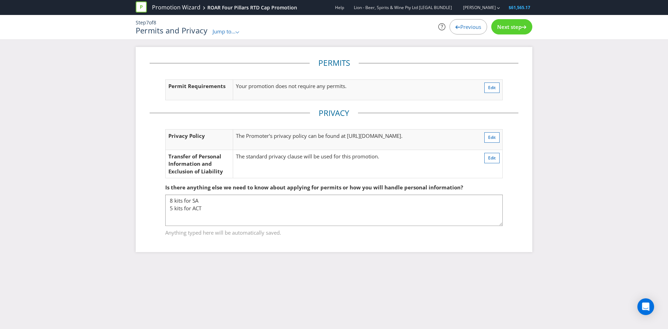
click at [498, 27] on span "Next step" at bounding box center [509, 26] width 24 height 7
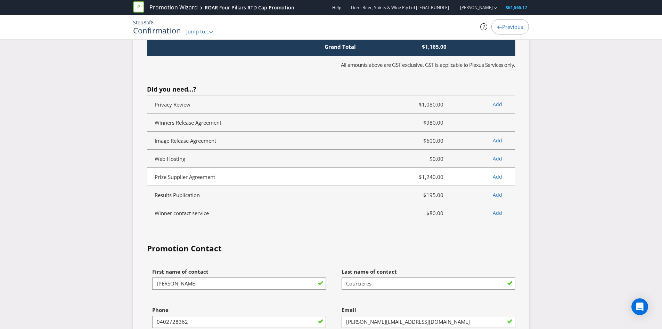
scroll to position [1843, 0]
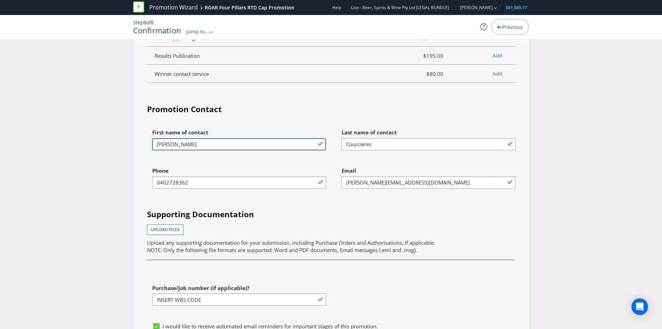
drag, startPoint x: 187, startPoint y: 144, endPoint x: 83, endPoint y: 152, distance: 104.3
type input "[PERSON_NAME]"
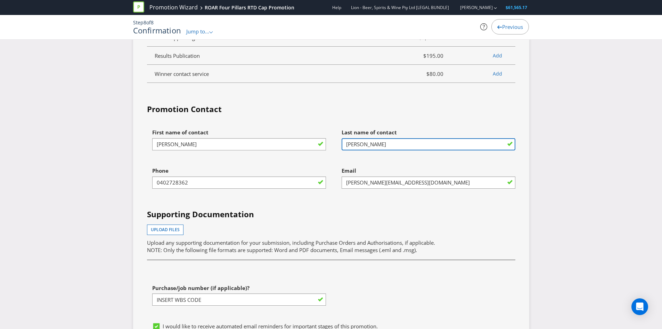
type input "[PERSON_NAME]"
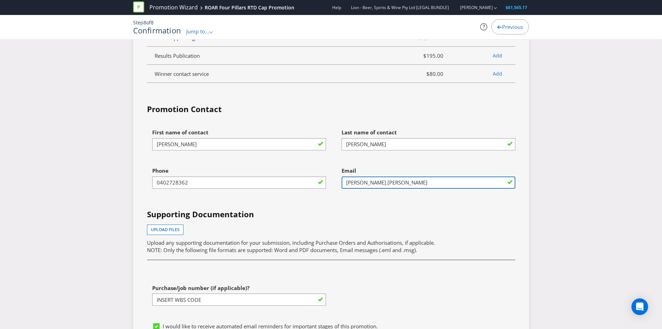
type input "[PERSON_NAME][EMAIL_ADDRESS][PERSON_NAME][DOMAIN_NAME]"
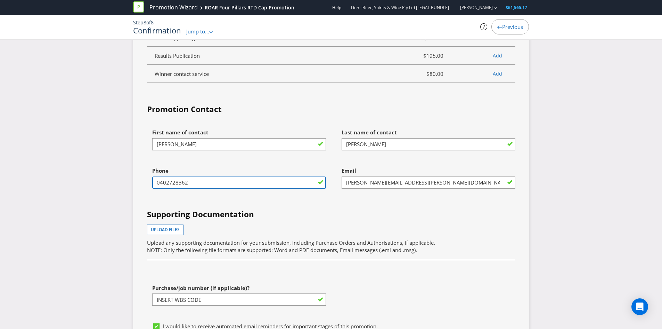
click at [187, 186] on input "0402728362" at bounding box center [239, 182] width 174 height 12
drag, startPoint x: 193, startPoint y: 183, endPoint x: 112, endPoint y: 187, distance: 81.8
paste input "81 691 825"
click at [168, 183] on input "0481 691 825" at bounding box center [239, 182] width 174 height 12
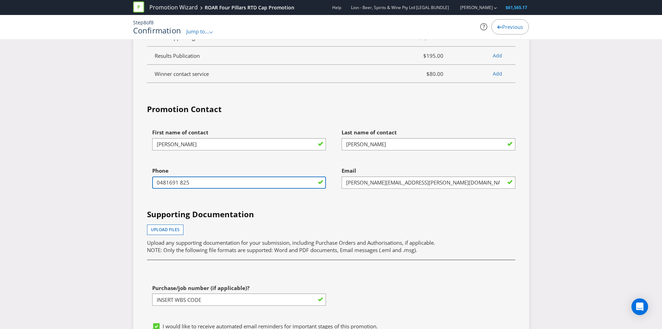
click at [178, 183] on input "0481691 825" at bounding box center [239, 182] width 174 height 12
type input "0481691825"
click at [218, 194] on div "Phone [PHONE_NUMBER]" at bounding box center [237, 182] width 190 height 38
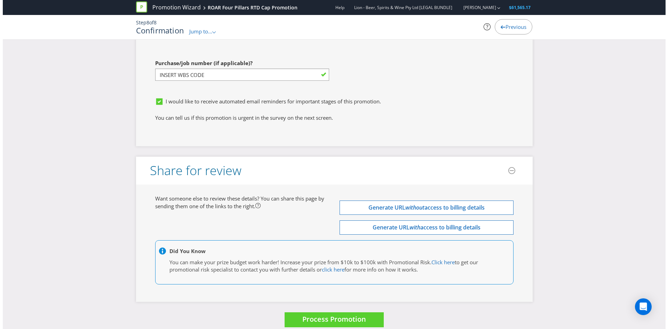
scroll to position [2076, 0]
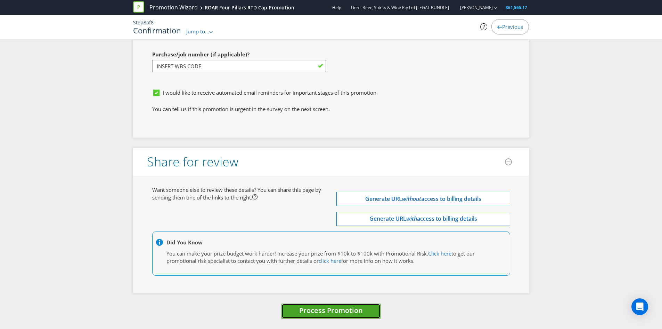
click at [329, 313] on span "Process Promotion" at bounding box center [331, 309] width 64 height 9
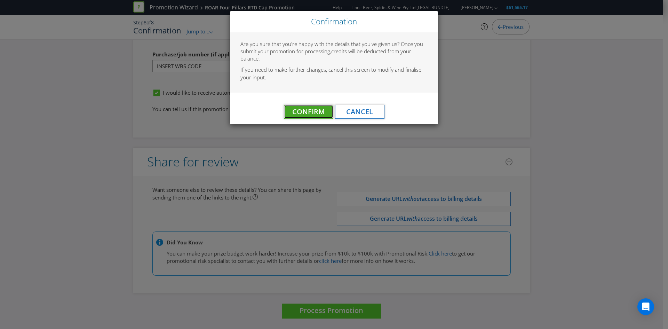
click at [323, 113] on span "Confirm" at bounding box center [308, 111] width 32 height 9
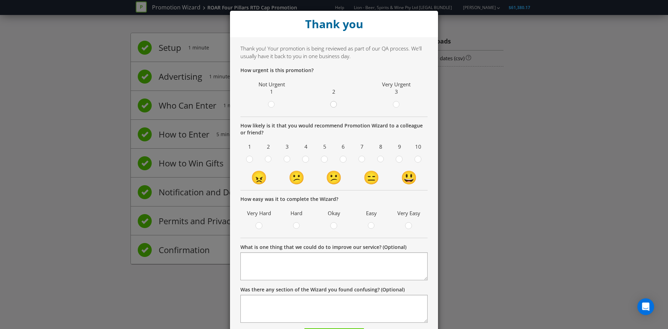
click at [331, 105] on circle at bounding box center [333, 104] width 6 height 6
click at [0, 0] on input "radio" at bounding box center [0, 0] width 0 height 0
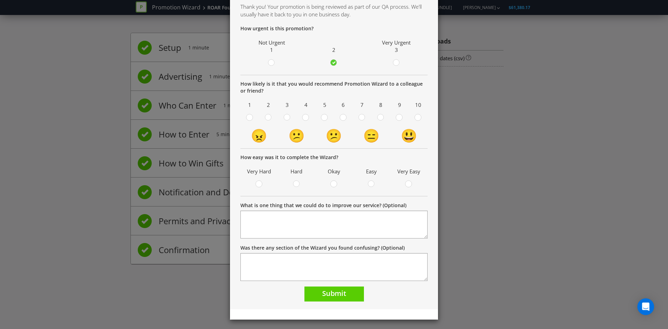
scroll to position [43, 0]
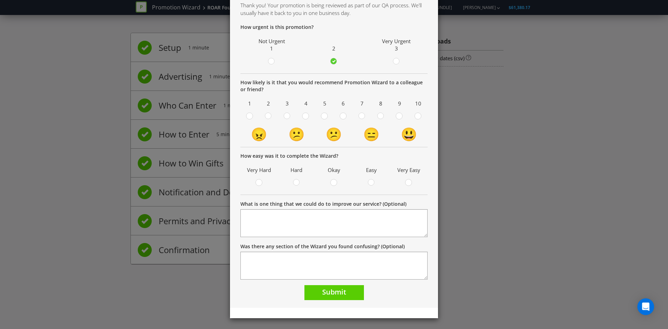
click at [384, 118] on span at bounding box center [384, 117] width 1 height 7
click at [0, 0] on input "radio" at bounding box center [0, 0] width 0 height 0
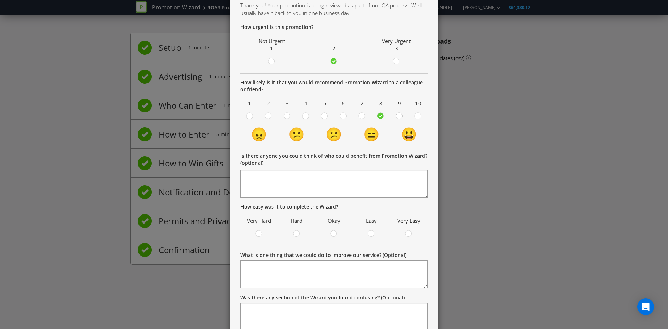
click at [396, 116] on circle at bounding box center [399, 116] width 6 height 6
click at [0, 0] on input "radio" at bounding box center [0, 0] width 0 height 0
click at [414, 118] on circle at bounding box center [417, 116] width 6 height 6
click at [0, 0] on input "radio" at bounding box center [0, 0] width 0 height 0
click at [380, 115] on div at bounding box center [380, 116] width 7 height 9
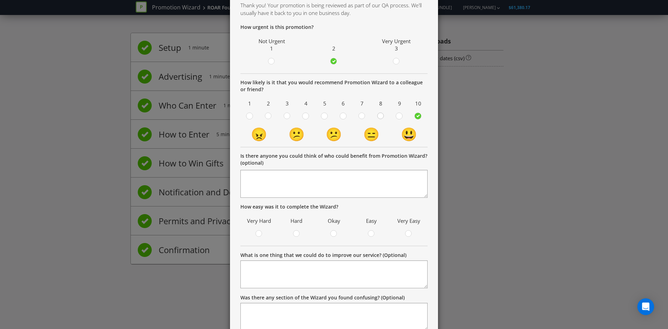
click at [0, 0] on input "radio" at bounding box center [0, 0] width 0 height 0
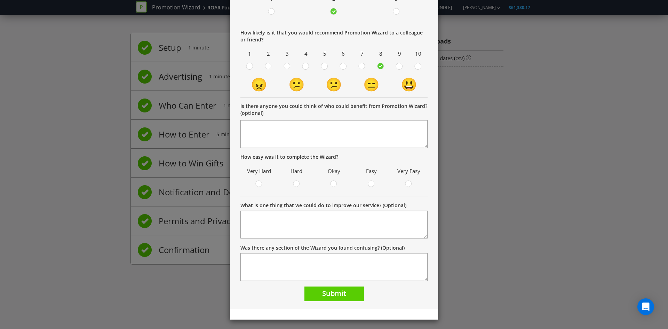
scroll to position [94, 0]
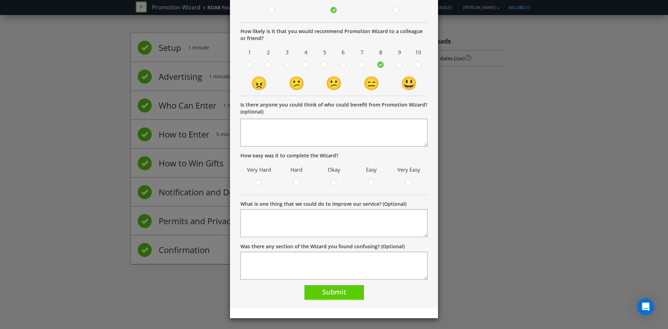
click at [338, 180] on span at bounding box center [338, 183] width 1 height 7
click at [0, 0] on input "radio" at bounding box center [0, 0] width 0 height 0
click at [345, 291] on button "Submit" at bounding box center [333, 292] width 59 height 15
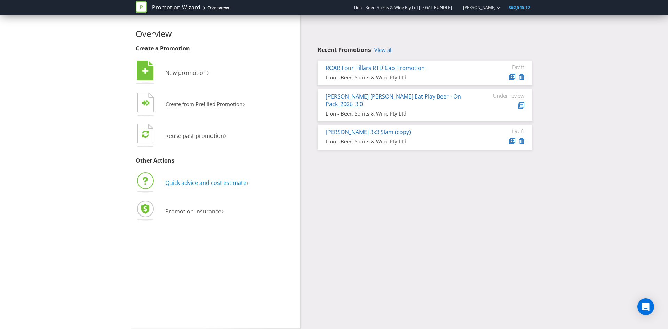
click at [201, 184] on span "Quick advice and cost estimate" at bounding box center [205, 183] width 81 height 8
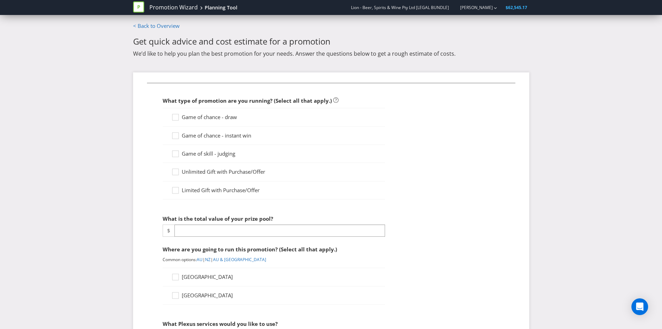
click at [201, 189] on span "Limited Gift with Purchase/Offer" at bounding box center [221, 189] width 78 height 7
click at [0, 0] on input "Limited Gift with Purchase/Offer" at bounding box center [0, 0] width 0 height 0
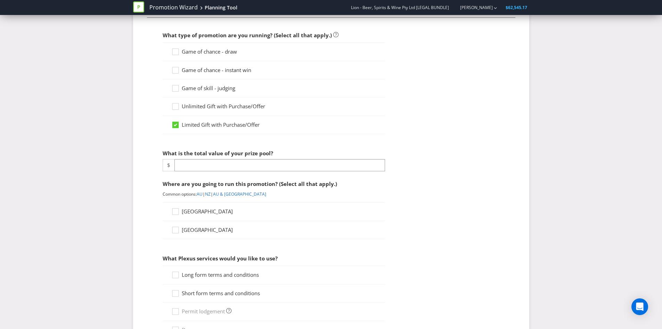
scroll to position [70, 0]
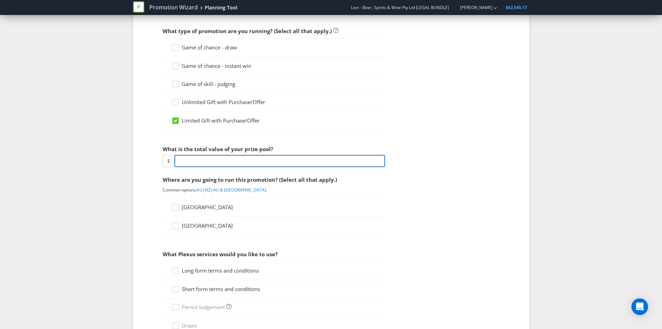
click at [227, 159] on input "number" at bounding box center [280, 161] width 211 height 12
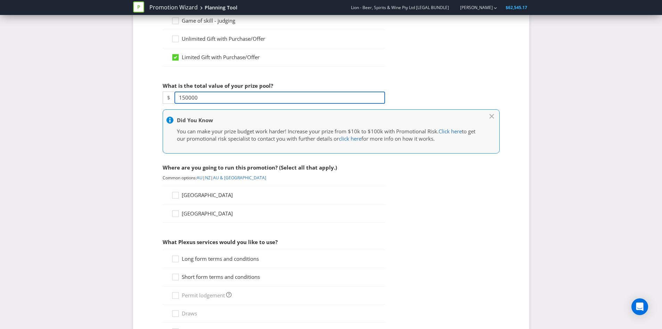
scroll to position [139, 0]
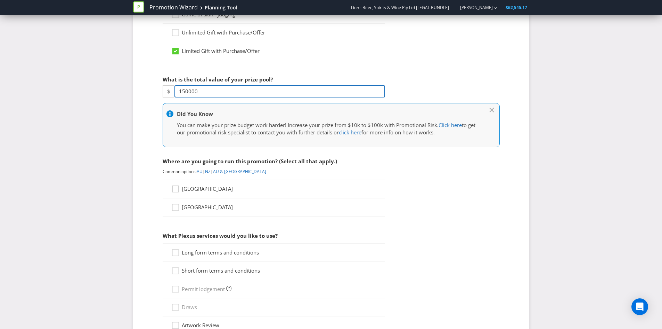
type input "150000"
click at [173, 185] on icon at bounding box center [176, 190] width 10 height 10
click at [0, 0] on input "[GEOGRAPHIC_DATA]" at bounding box center [0, 0] width 0 height 0
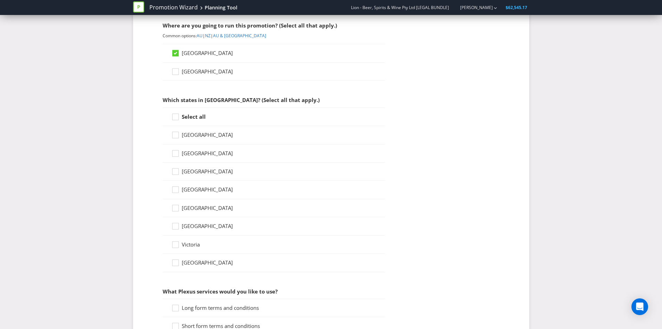
scroll to position [278, 0]
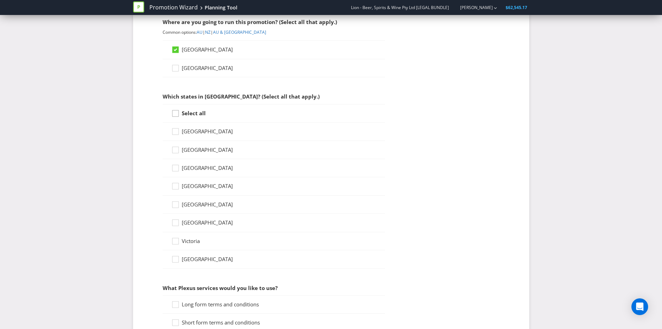
click at [177, 115] on icon at bounding box center [176, 115] width 10 height 10
click at [0, 0] on input "Select all" at bounding box center [0, 0] width 0 height 0
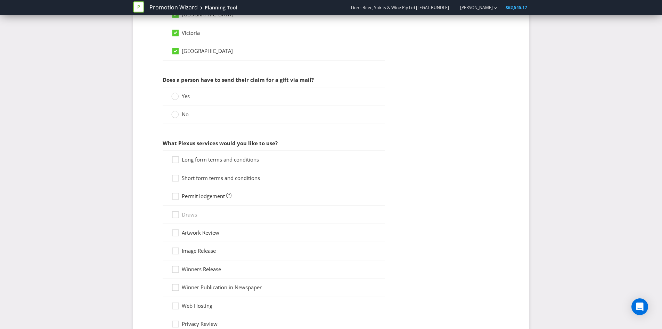
scroll to position [487, 0]
click at [181, 111] on label "No" at bounding box center [180, 113] width 19 height 7
click at [0, 0] on input "No" at bounding box center [0, 0] width 0 height 0
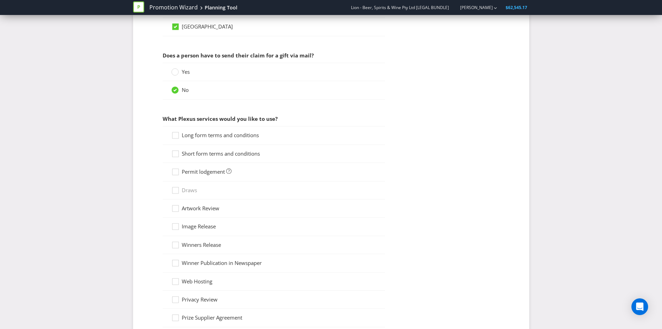
scroll to position [556, 0]
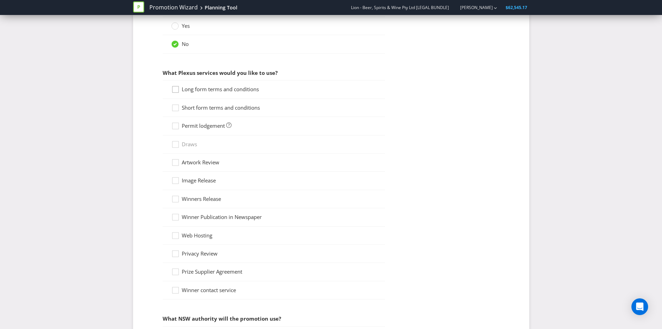
click at [176, 90] on icon at bounding box center [176, 91] width 10 height 10
click at [0, 0] on input "Long form terms and conditions" at bounding box center [0, 0] width 0 height 0
click at [175, 107] on div at bounding box center [175, 105] width 3 height 3
click at [0, 0] on input "Short form terms and conditions" at bounding box center [0, 0] width 0 height 0
click at [175, 127] on icon at bounding box center [176, 127] width 10 height 10
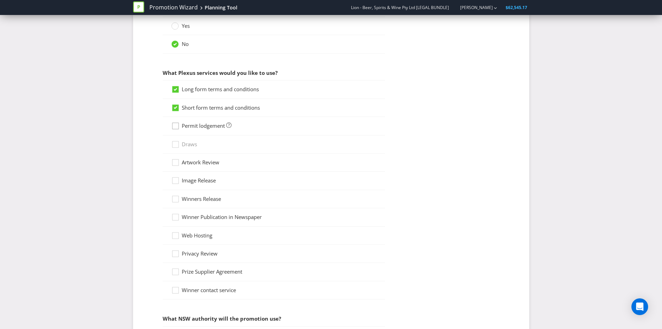
click at [0, 0] on input "Permit lodgement" at bounding box center [0, 0] width 0 height 0
click at [179, 164] on icon at bounding box center [176, 164] width 10 height 10
click at [0, 0] on input "Artwork Review" at bounding box center [0, 0] width 0 height 0
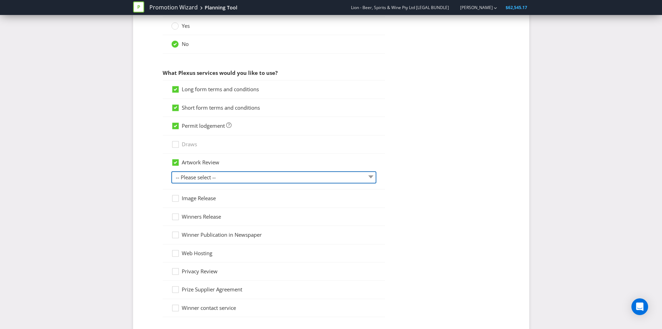
click at [284, 174] on select "-- Please select -- 1 piece 2-4 pieces (provided at same time) 5-7 pieces (prov…" at bounding box center [273, 177] width 205 height 12
select select "MARKETING_REVIEW_1"
click at [171, 171] on select "-- Please select -- 1 piece 2-4 pieces (provided at same time) 5-7 pieces (prov…" at bounding box center [273, 177] width 205 height 12
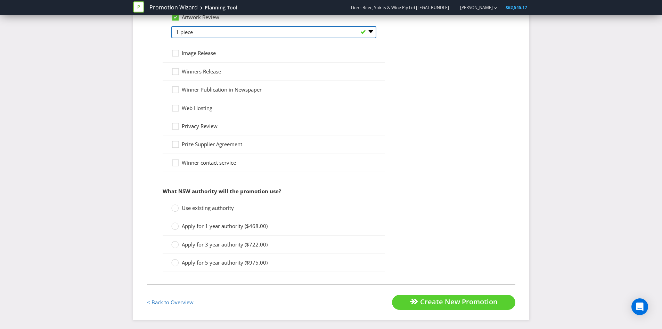
scroll to position [703, 0]
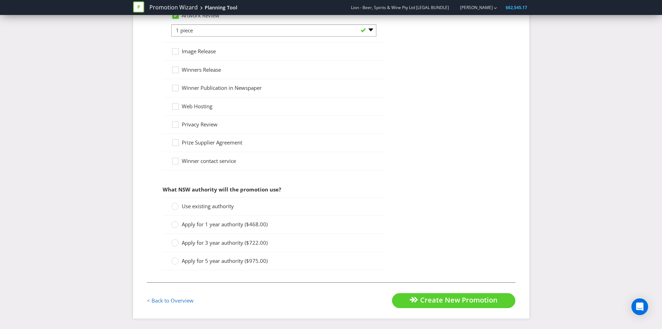
click at [206, 204] on span "Use existing authority" at bounding box center [208, 205] width 52 height 7
click at [0, 0] on input "Use existing authority" at bounding box center [0, 0] width 0 height 0
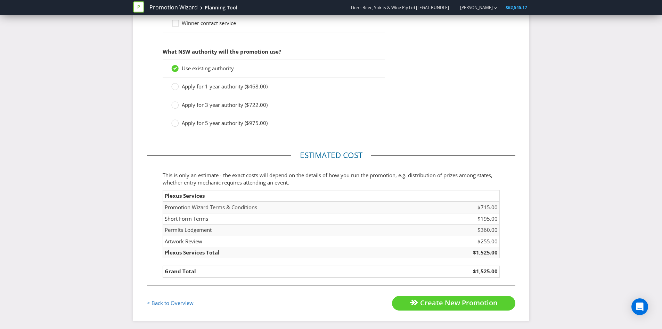
scroll to position [843, 0]
